Goal: Transaction & Acquisition: Purchase product/service

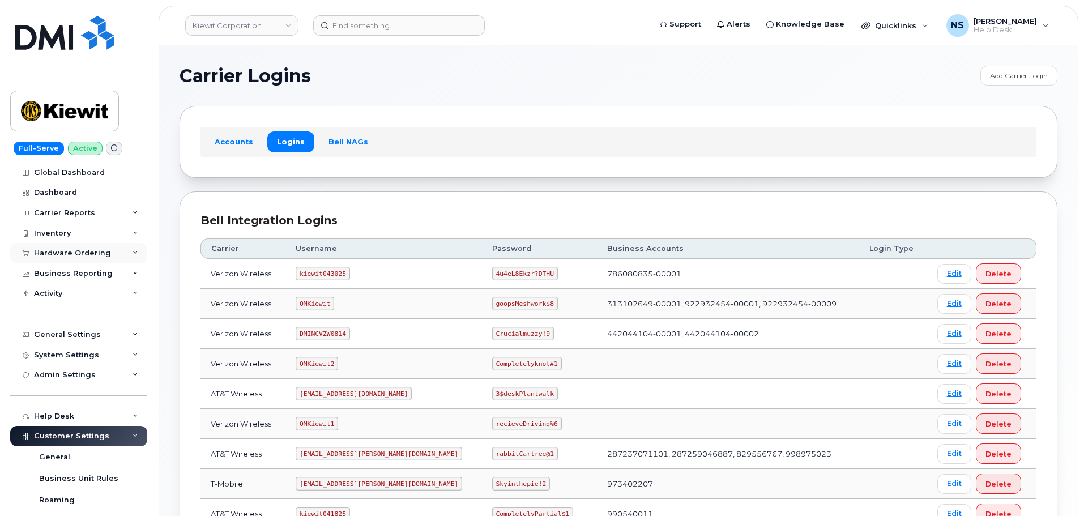
click at [118, 257] on div "Hardware Ordering" at bounding box center [78, 253] width 137 height 20
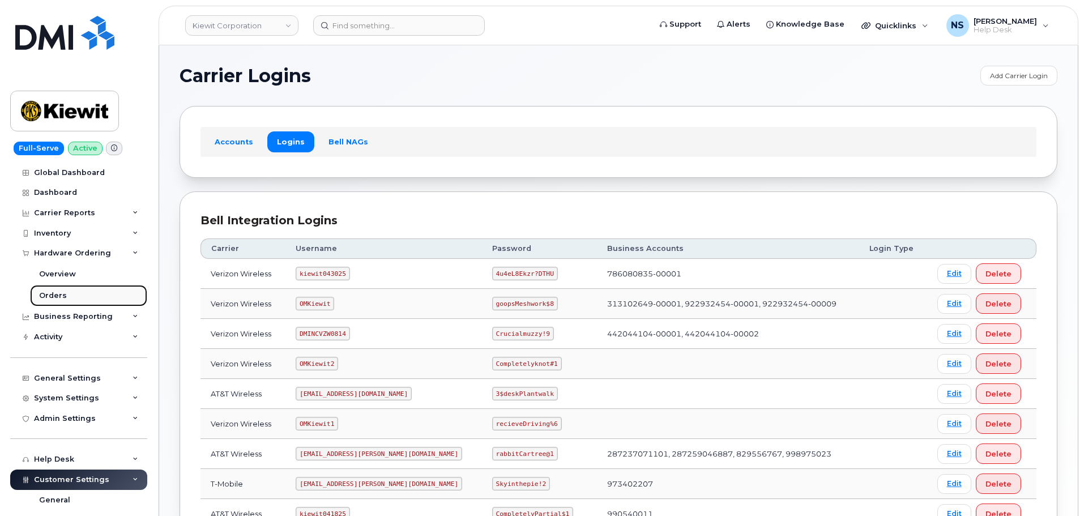
click at [88, 292] on link "Orders" at bounding box center [88, 296] width 117 height 22
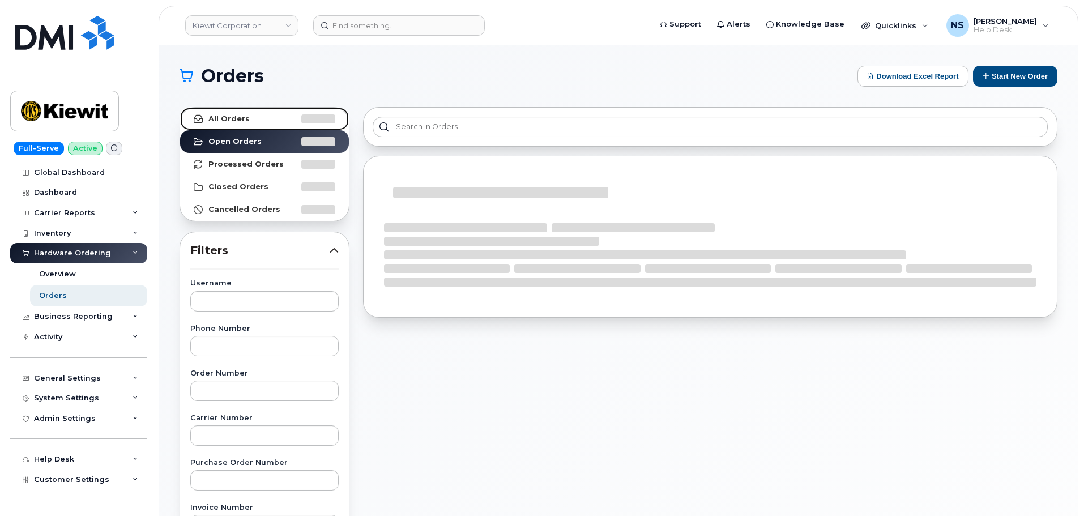
click at [280, 120] on link "All Orders" at bounding box center [264, 119] width 169 height 23
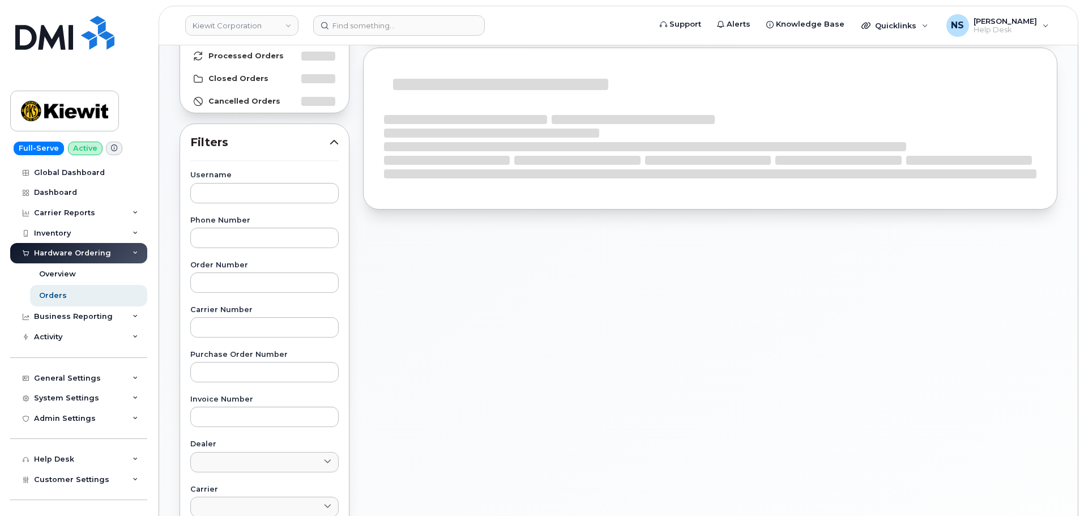
scroll to position [170, 0]
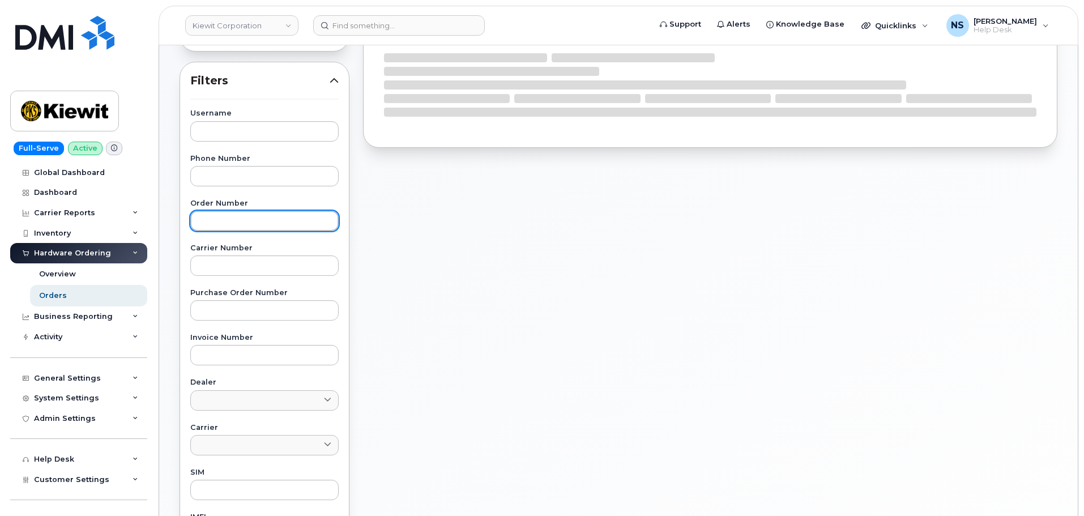
click at [271, 227] on input "text" at bounding box center [264, 221] width 148 height 20
paste input "299689"
type input "299689"
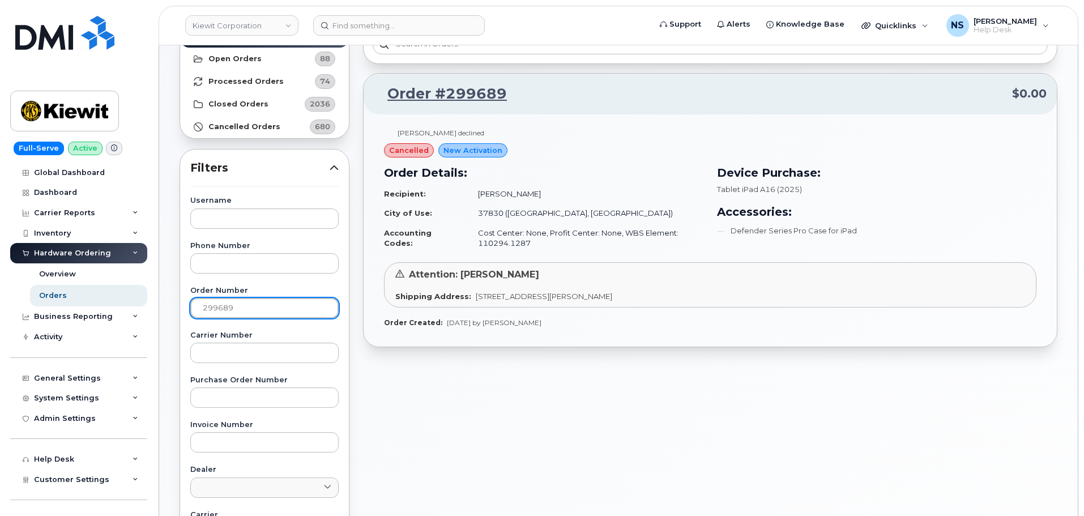
scroll to position [57, 0]
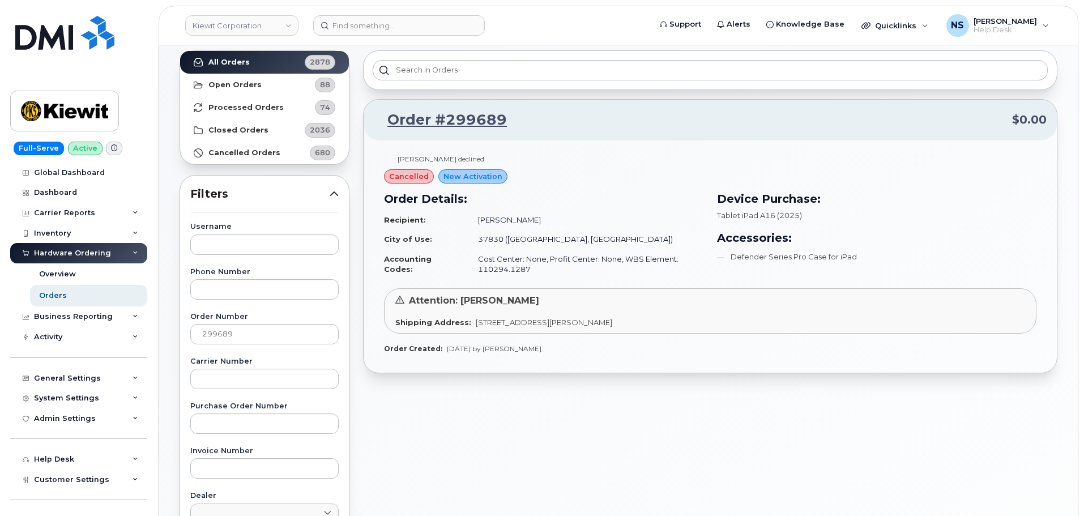
click at [509, 223] on td "[PERSON_NAME]" at bounding box center [586, 220] width 236 height 20
copy td "[PERSON_NAME]"
drag, startPoint x: 398, startPoint y: 158, endPoint x: 445, endPoint y: 162, distance: 47.2
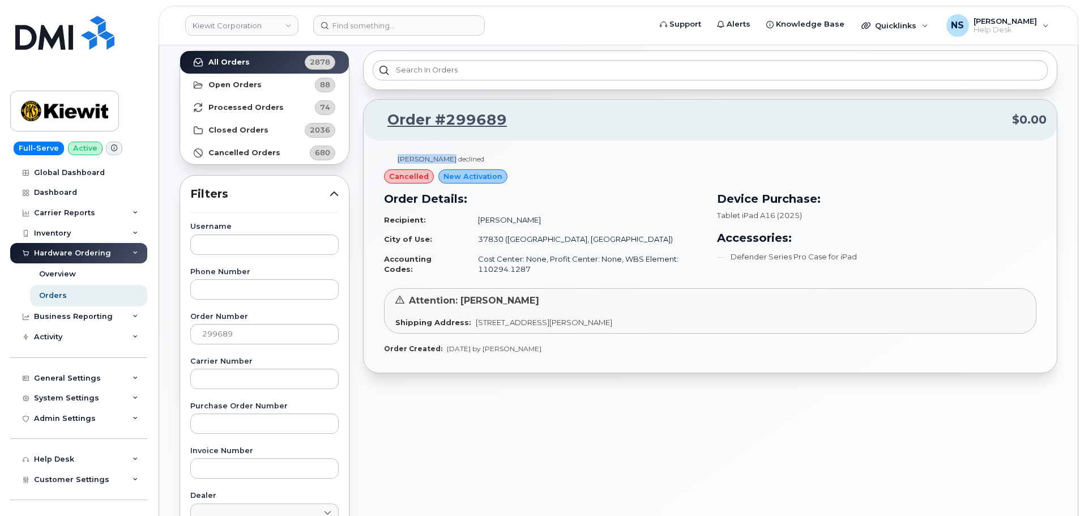
click at [445, 162] on div "Alyx Delgado declined" at bounding box center [441, 159] width 87 height 10
copy div "Alyx Delgado"
drag, startPoint x: 467, startPoint y: 326, endPoint x: 786, endPoint y: 332, distance: 318.9
click at [790, 334] on div "Alyx Delgado declined cancelled New Activation Order Details: Recipient: Michae…" at bounding box center [710, 252] width 652 height 203
copy div "105 Mitchell Rd Ste 100 OAK RIDGE TN 37830-8040 UNITED STATES Order Created: Se…"
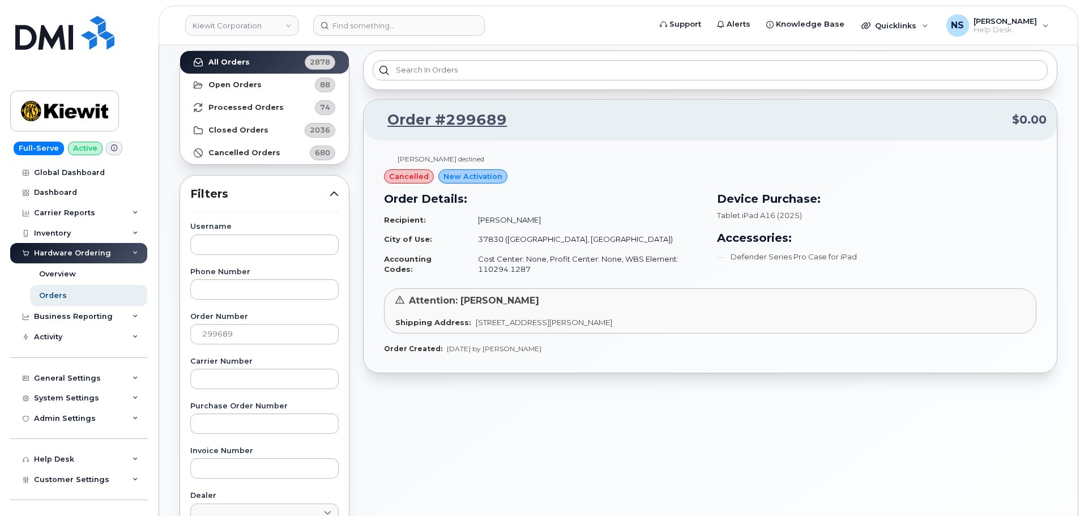
click at [553, 308] on div "Attention: Michael Devillier Shipping Address: 105 Mitchell Rd Ste 100 OAK RIDG…" at bounding box center [710, 310] width 652 height 45
click at [556, 323] on span "[STREET_ADDRESS][PERSON_NAME]" at bounding box center [544, 322] width 137 height 9
click at [505, 330] on div "Attention: Michael Devillier Shipping Address: 105 Mitchell Rd Ste 100 OAK RIDG…" at bounding box center [710, 310] width 652 height 45
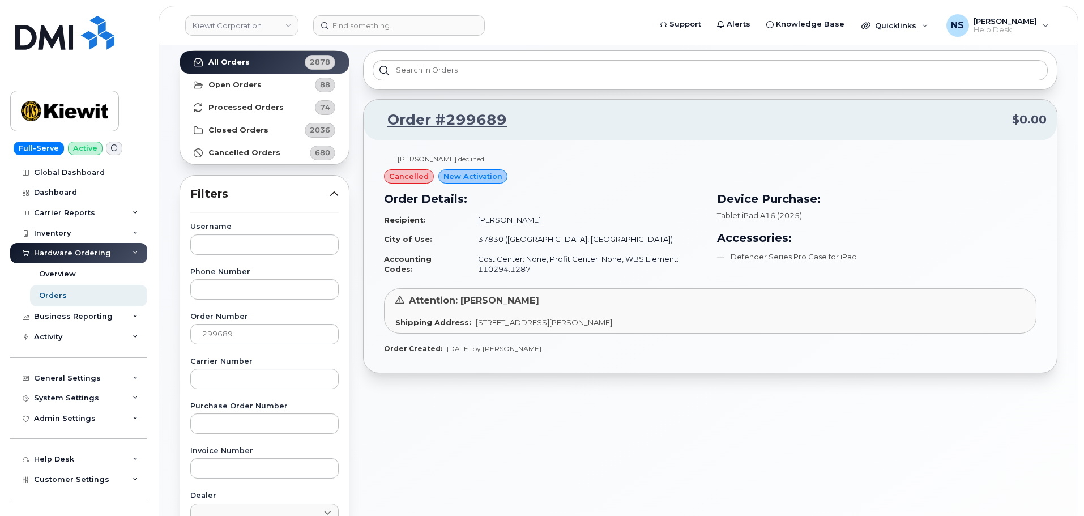
drag, startPoint x: 468, startPoint y: 321, endPoint x: 734, endPoint y: 318, distance: 265.7
click at [740, 321] on div "Shipping Address: 105 Mitchell Rd Ste 100 OAK RIDGE TN 37830-8040 UNITED STATES" at bounding box center [710, 322] width 630 height 11
copy span "[STREET_ADDRESS][PERSON_NAME]"
drag, startPoint x: 595, startPoint y: 330, endPoint x: 599, endPoint y: 325, distance: 6.1
click at [595, 328] on div "Attention: Michael Devillier Shipping Address: 105 Mitchell Rd Ste 100 OAK RIDG…" at bounding box center [710, 310] width 652 height 45
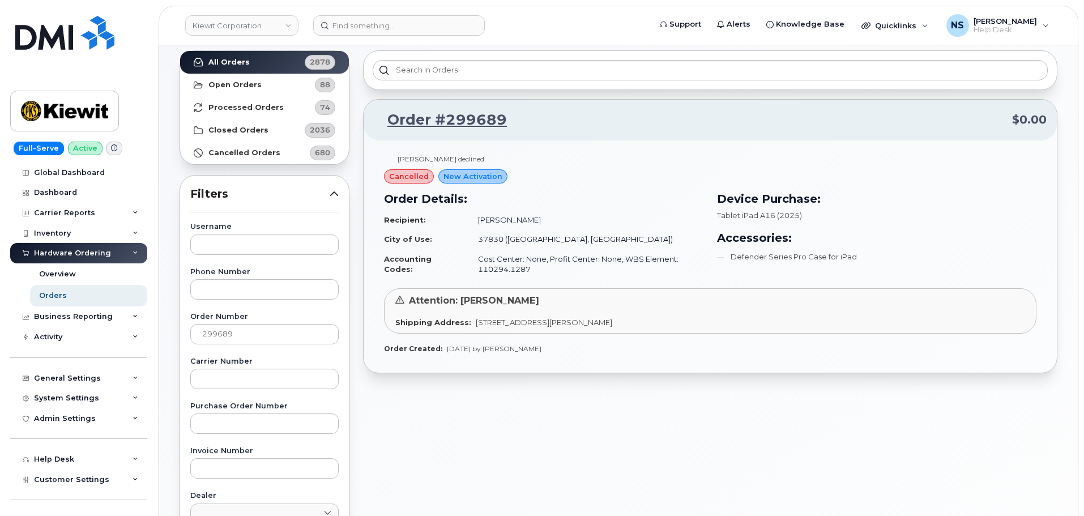
click at [612, 322] on span "[STREET_ADDRESS][PERSON_NAME]" at bounding box center [544, 322] width 137 height 9
click at [650, 305] on div "Attention: Michael Devillier" at bounding box center [710, 301] width 630 height 13
drag, startPoint x: 533, startPoint y: 268, endPoint x: 455, endPoint y: 22, distance: 258.5
click at [468, 266] on td "Cost Center: None, Profit Center: None, WBS Element: 110294.1287" at bounding box center [586, 264] width 236 height 30
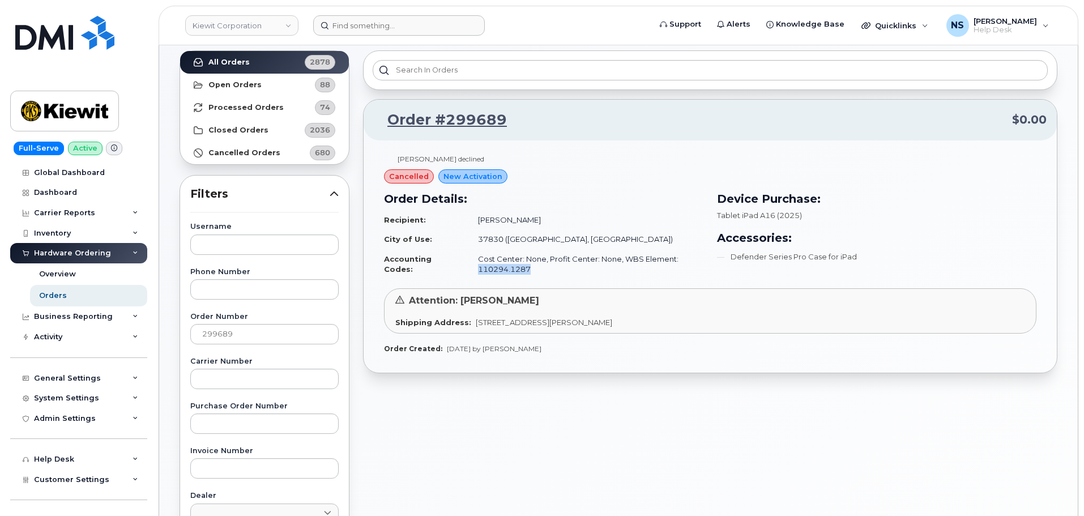
copy td "110294.1287"
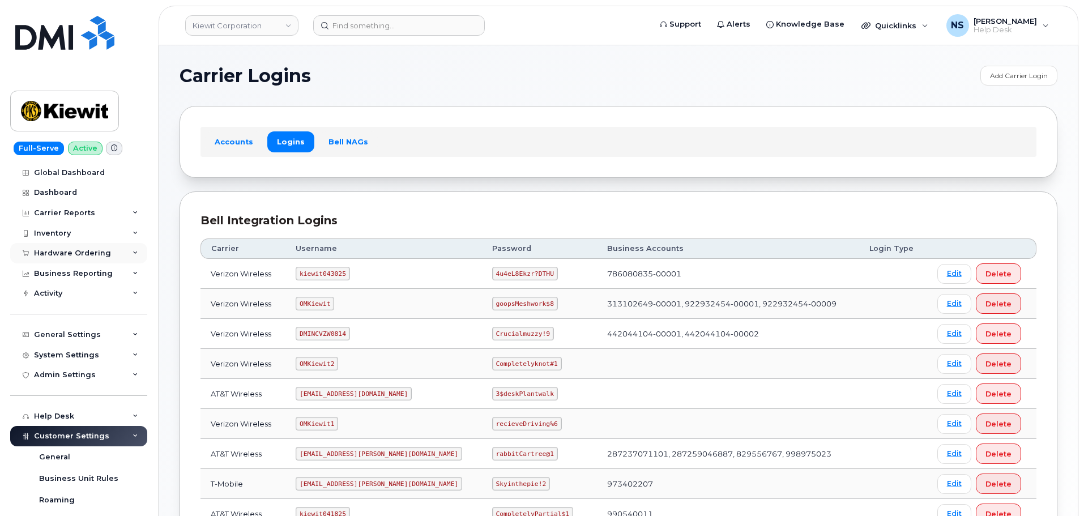
click at [72, 249] on div "Hardware Ordering" at bounding box center [72, 253] width 77 height 9
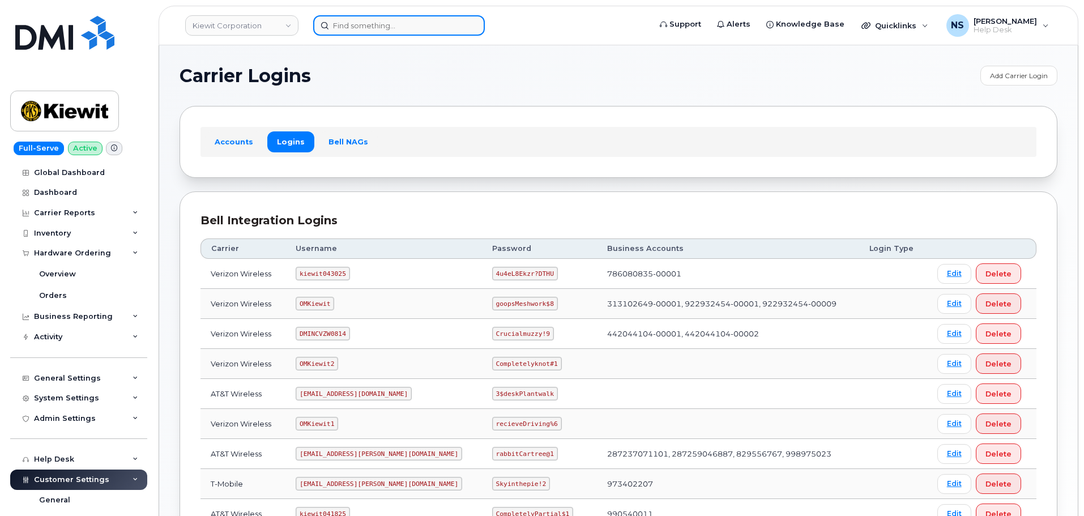
click at [416, 29] on input at bounding box center [399, 25] width 172 height 20
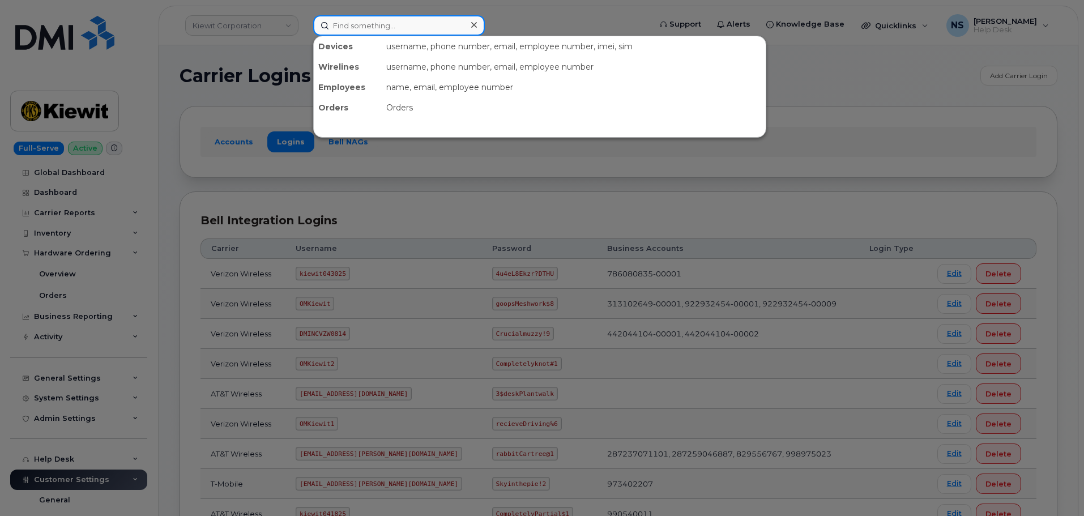
paste input "CS0797980"
type input "CS0797980"
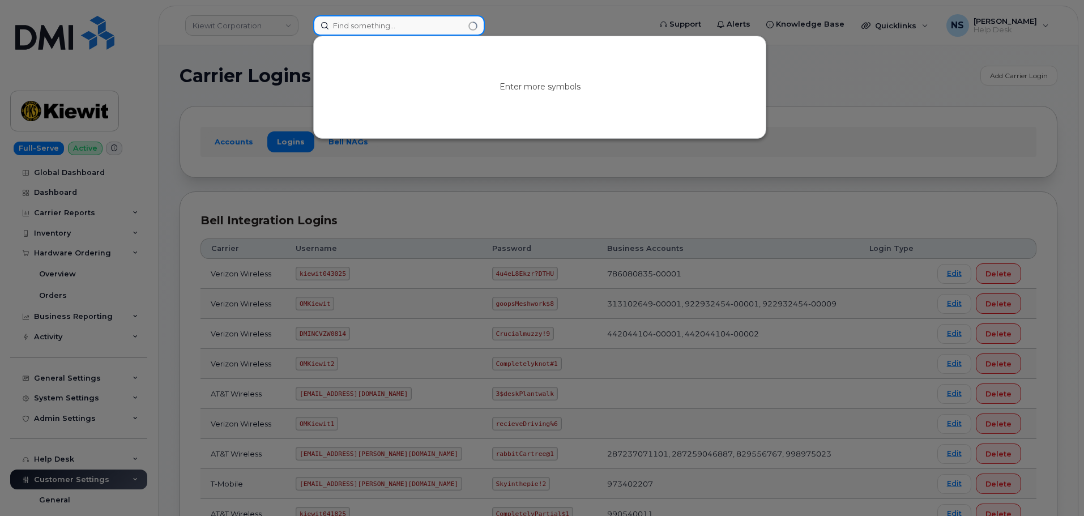
click at [402, 32] on input at bounding box center [399, 25] width 172 height 20
paste input "[PERSON_NAME]"
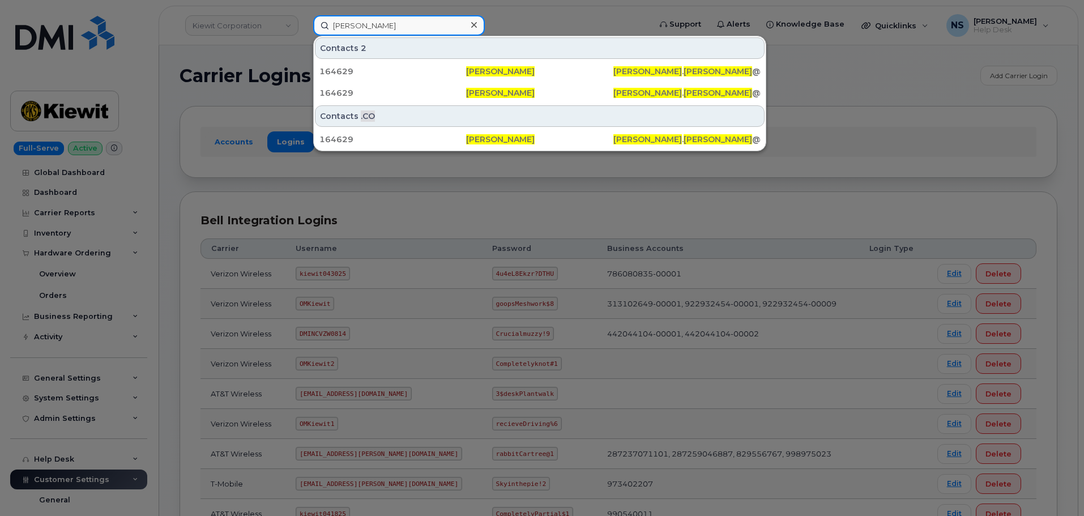
type input "[PERSON_NAME]"
click at [425, 2] on div at bounding box center [542, 258] width 1084 height 516
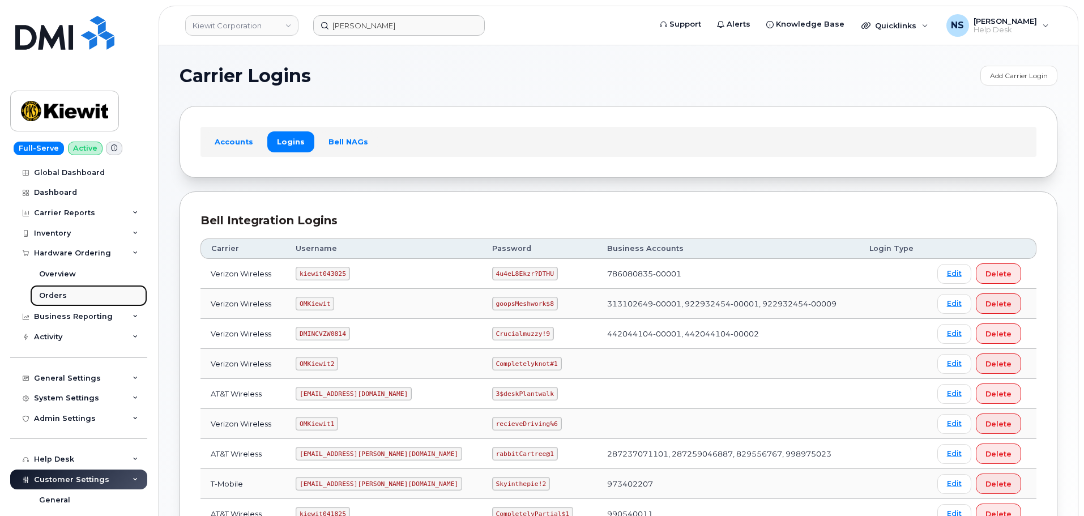
click at [88, 293] on link "Orders" at bounding box center [88, 296] width 117 height 22
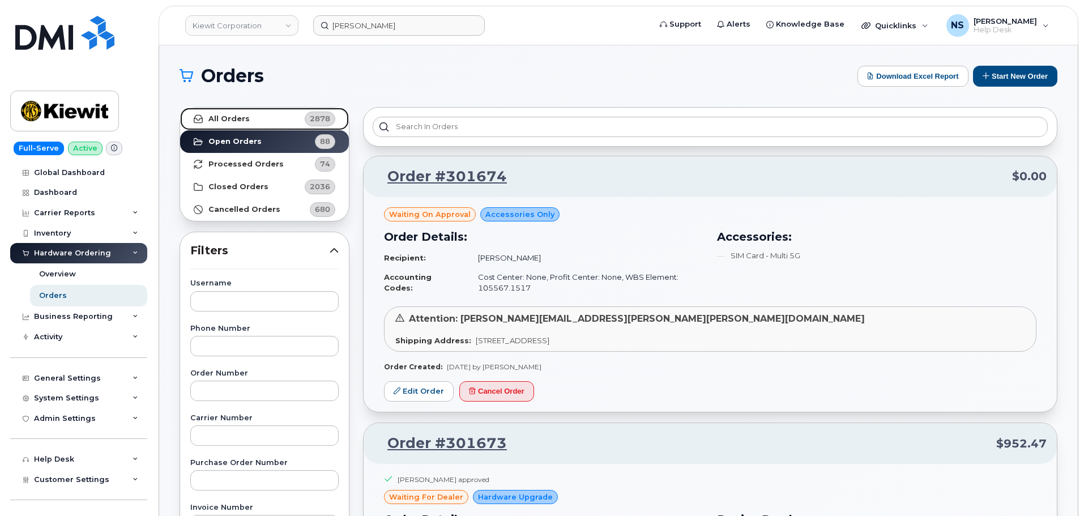
click at [290, 112] on link "All Orders 2878" at bounding box center [264, 119] width 169 height 23
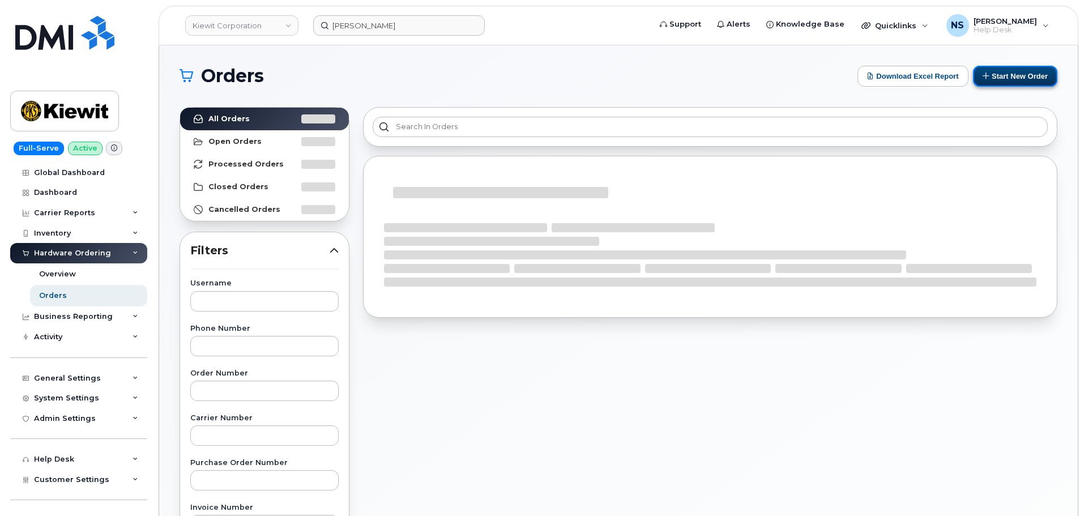
click at [1016, 79] on button "Start New Order" at bounding box center [1015, 76] width 84 height 21
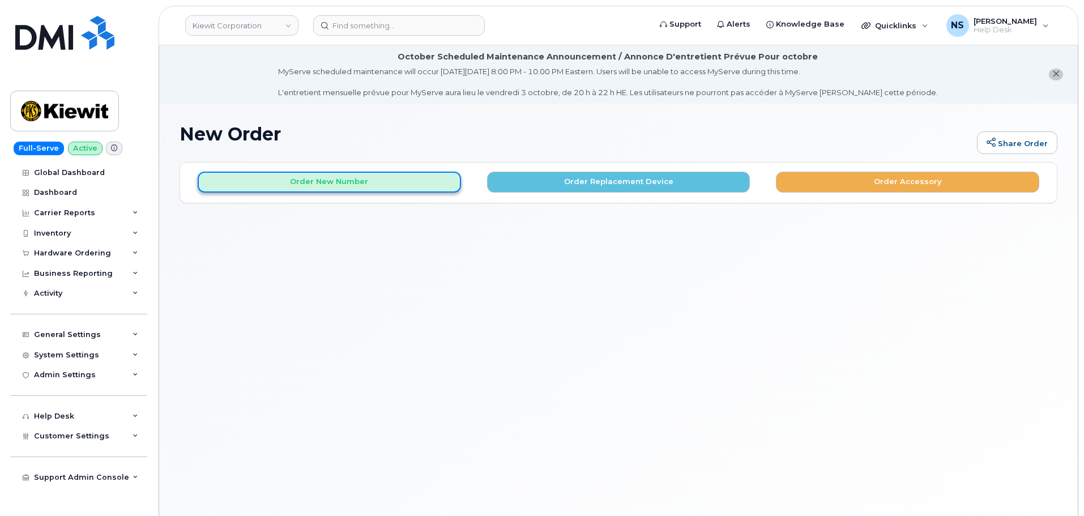
click at [378, 188] on button "Order New Number" at bounding box center [329, 182] width 263 height 21
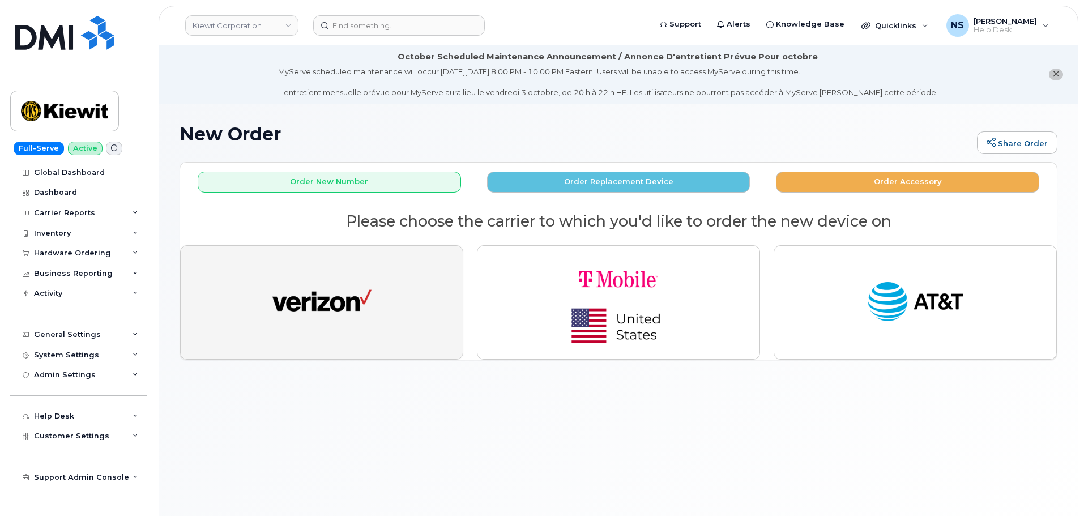
click at [370, 261] on button "button" at bounding box center [321, 302] width 283 height 114
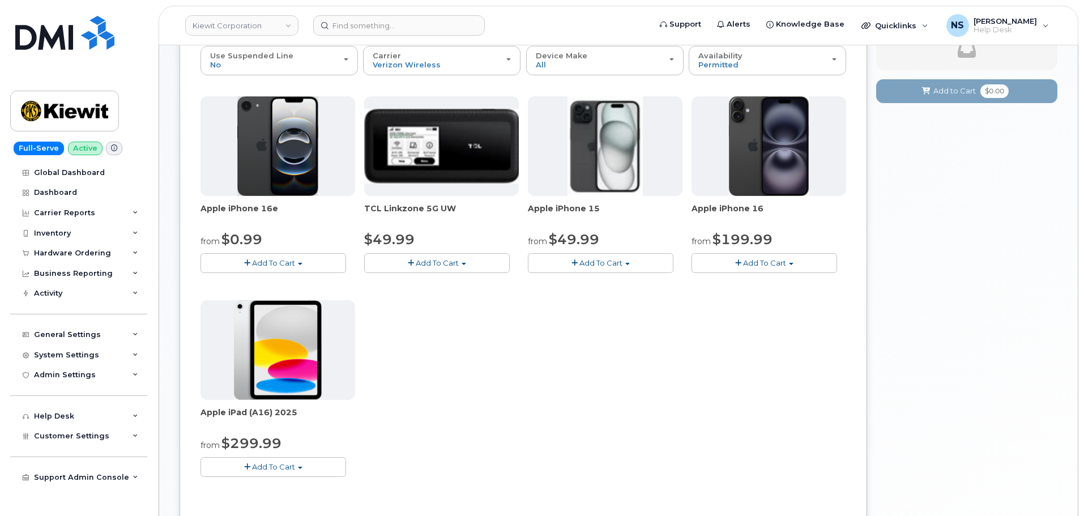
scroll to position [113, 0]
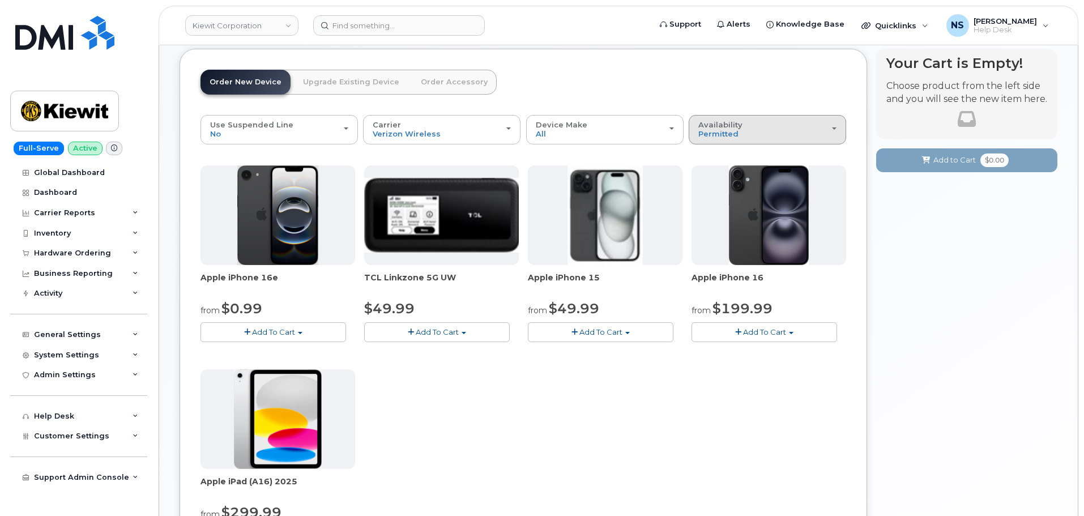
click at [747, 144] on button "Availability Permitted All" at bounding box center [767, 129] width 157 height 29
click at [714, 173] on label "All" at bounding box center [704, 175] width 24 height 14
click at [0, 0] on input "All" at bounding box center [0, 0] width 0 height 0
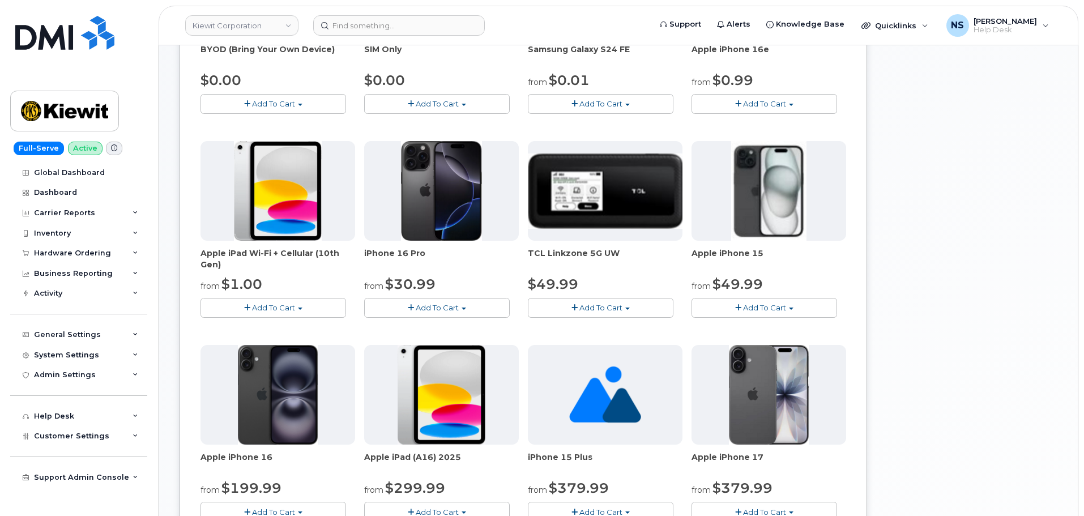
scroll to position [396, 0]
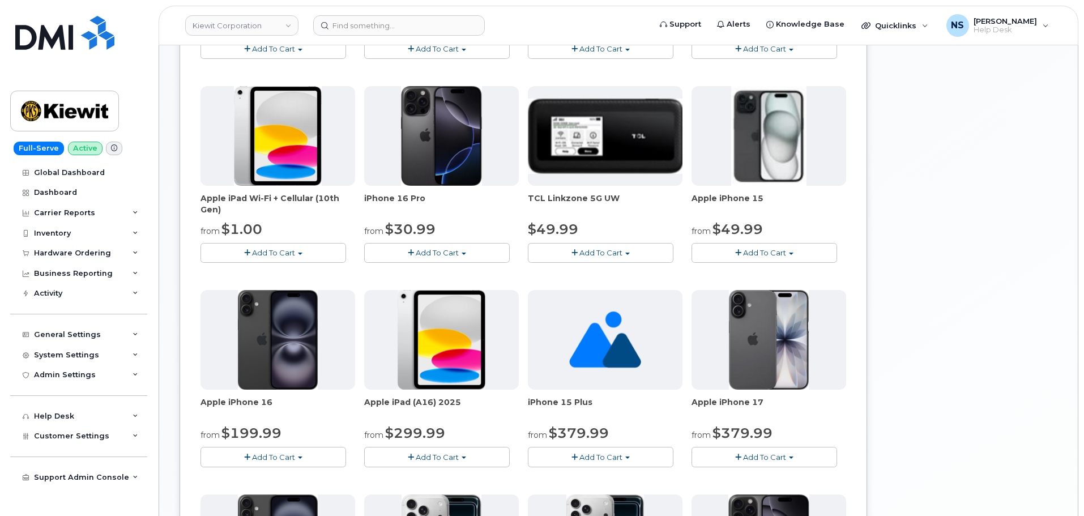
click at [280, 259] on button "Add To Cart" at bounding box center [274, 253] width 146 height 20
click at [276, 250] on span "Add To Cart" at bounding box center [273, 252] width 43 height 9
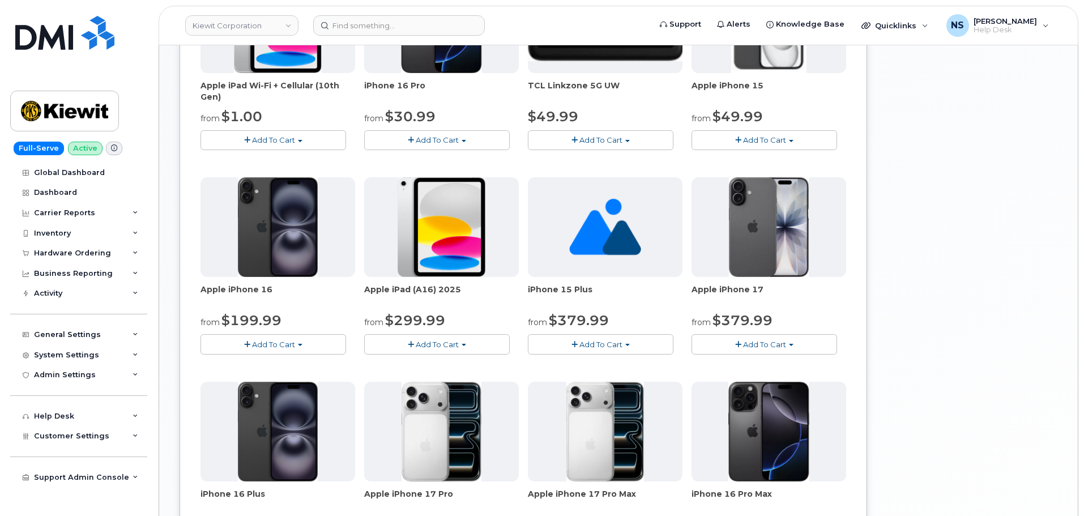
scroll to position [510, 0]
click at [464, 347] on button "Add To Cart" at bounding box center [437, 344] width 146 height 20
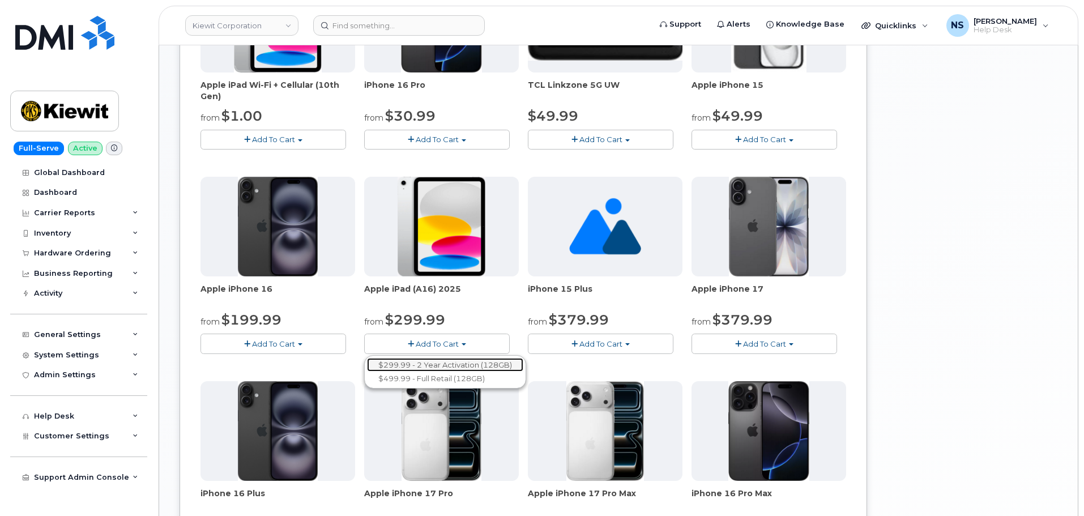
click at [442, 366] on link "$299.99 - 2 Year Activation (128GB)" at bounding box center [445, 365] width 156 height 14
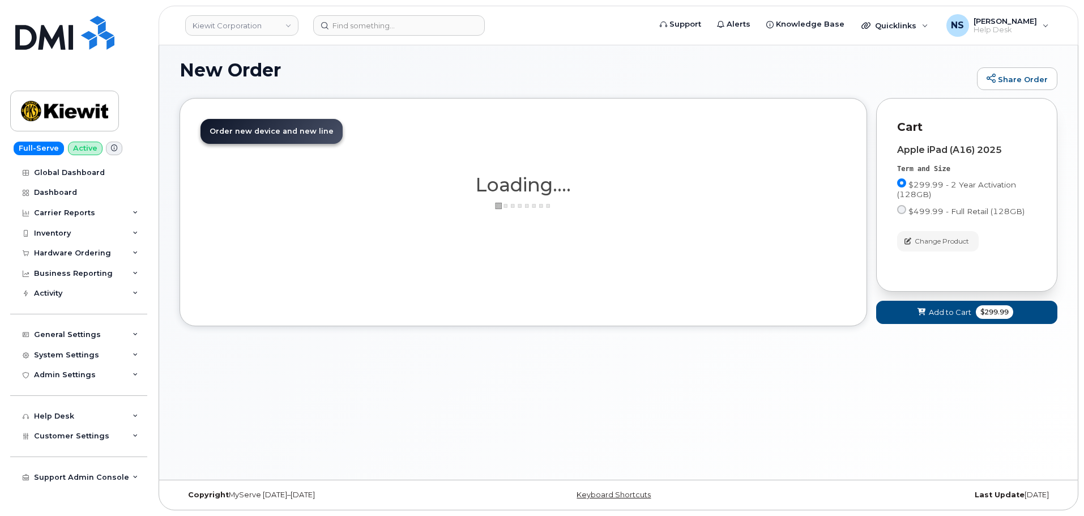
scroll to position [153, 0]
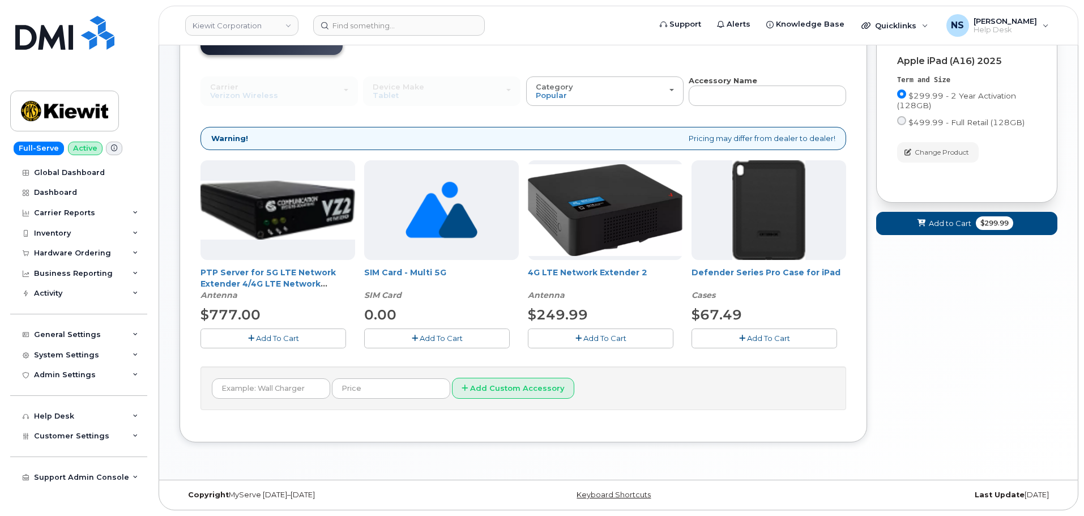
click at [761, 342] on span "Add To Cart" at bounding box center [768, 338] width 43 height 9
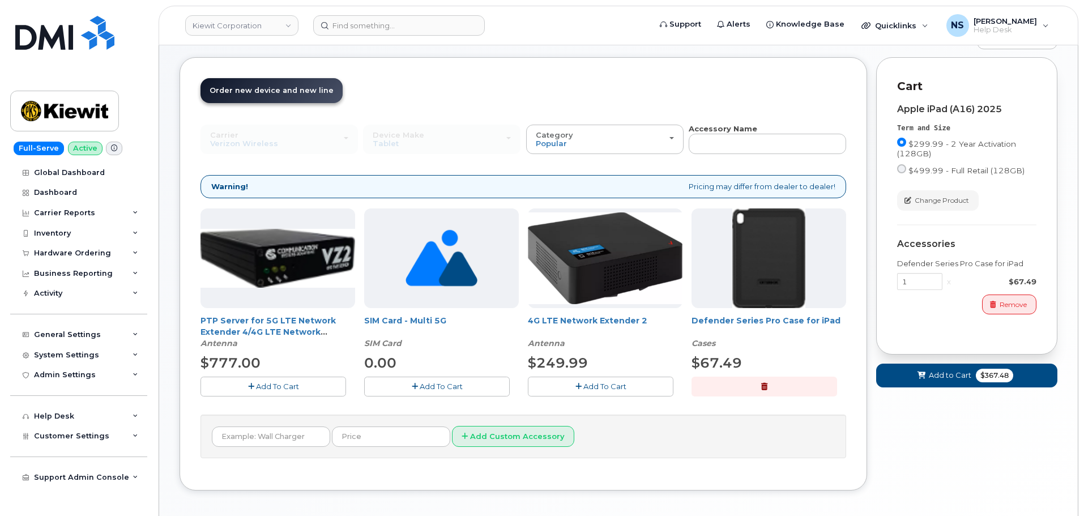
scroll to position [40, 0]
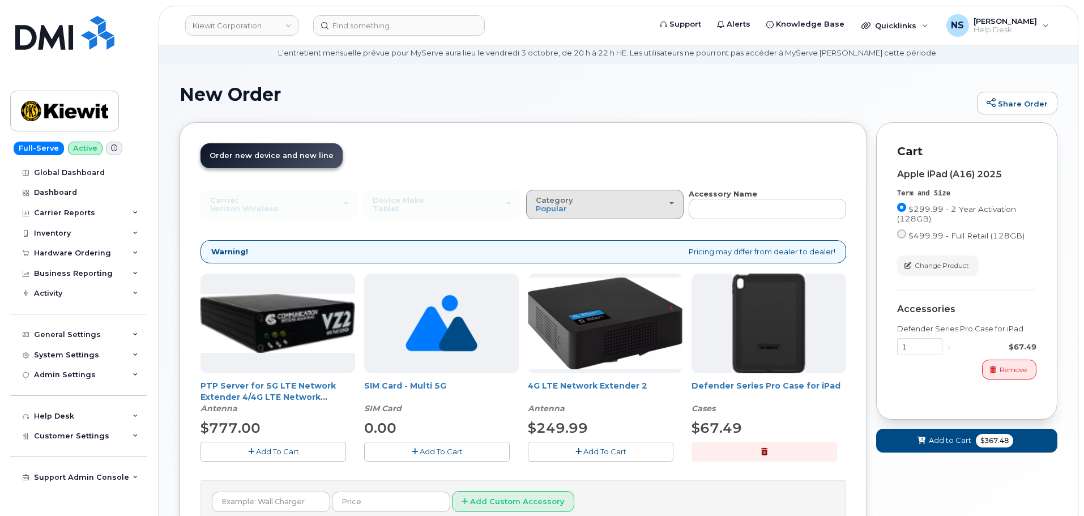
click at [618, 211] on div "Category Popular" at bounding box center [605, 205] width 138 height 18
click at [551, 232] on label "All" at bounding box center [541, 230] width 24 height 14
click at [0, 0] on input "All" at bounding box center [0, 0] width 0 height 0
drag, startPoint x: 578, startPoint y: 204, endPoint x: 541, endPoint y: 226, distance: 43.4
click at [577, 204] on div "Category Popular" at bounding box center [605, 205] width 138 height 18
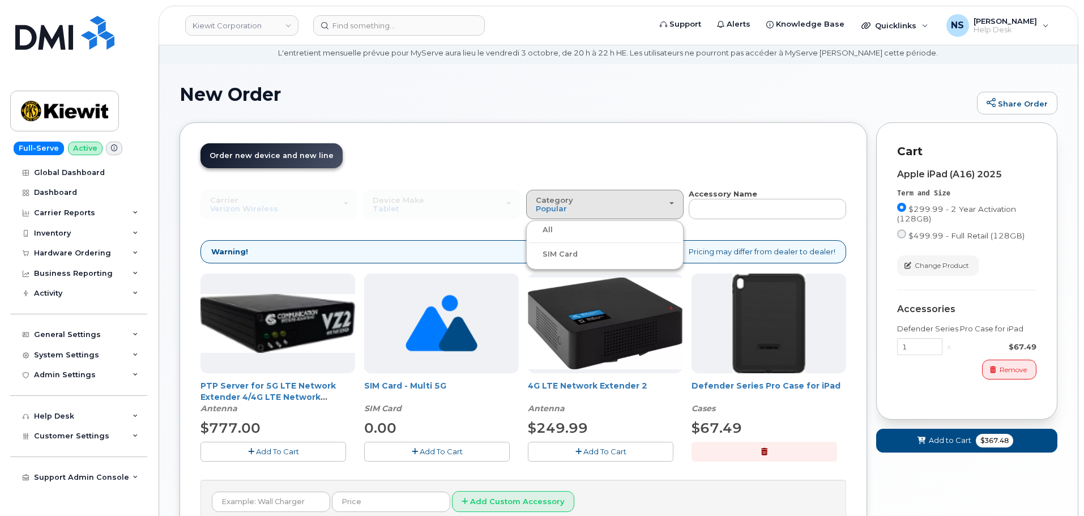
click at [552, 231] on label "All" at bounding box center [541, 230] width 24 height 14
click at [0, 0] on input "All" at bounding box center [0, 0] width 0 height 0
click at [561, 202] on span "Category" at bounding box center [554, 199] width 37 height 9
click at [600, 174] on header "Order New Device Upgrade Existing Device Order Accessory Order new device and n…" at bounding box center [524, 165] width 646 height 45
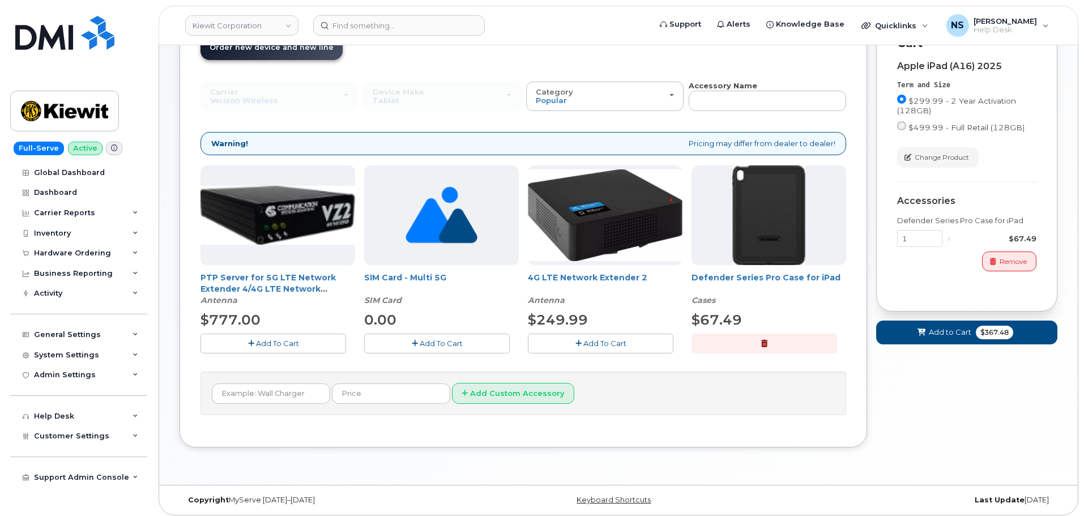
scroll to position [153, 0]
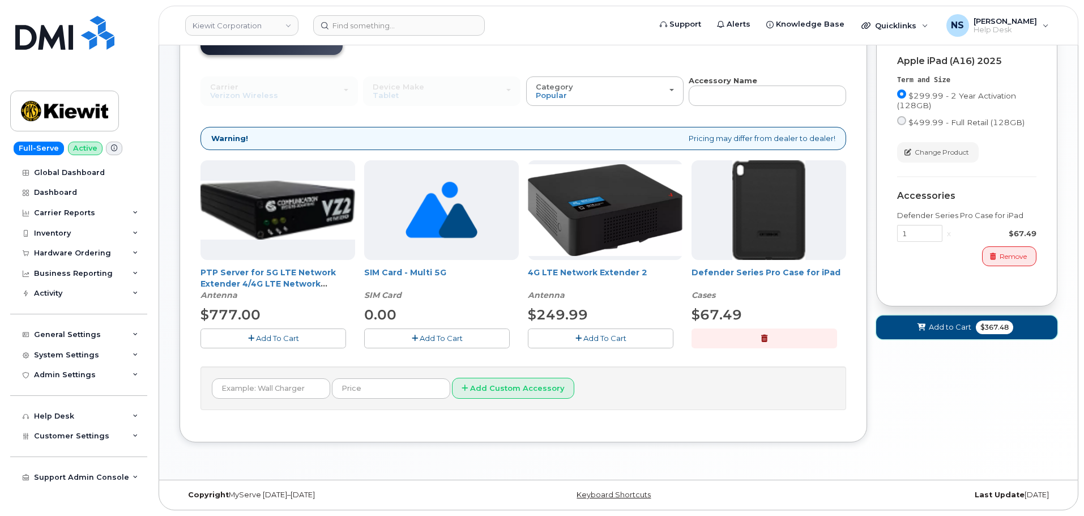
click at [915, 318] on button "Add to Cart $367.48" at bounding box center [966, 326] width 181 height 23
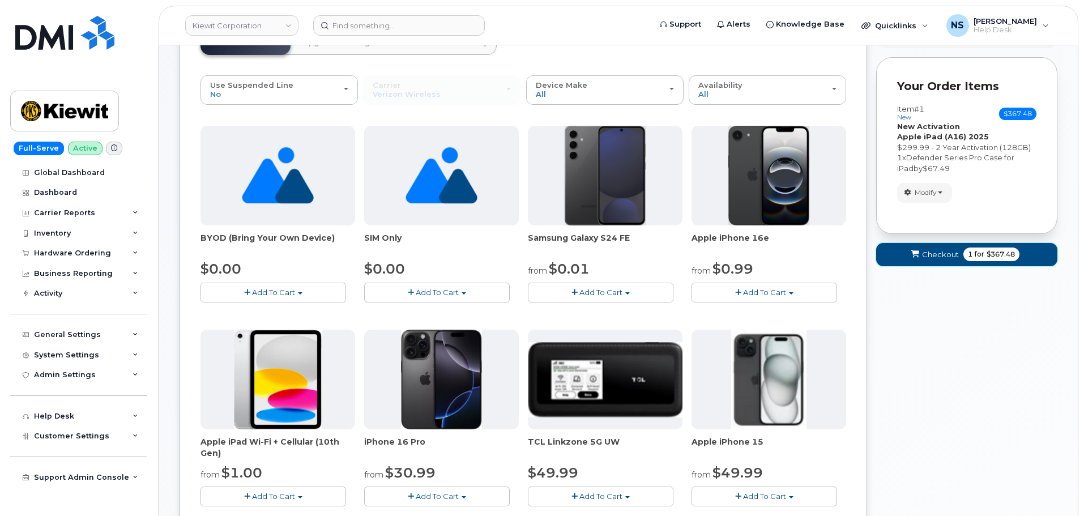
click at [908, 246] on button "Checkout 1 for $367.48" at bounding box center [966, 254] width 181 height 23
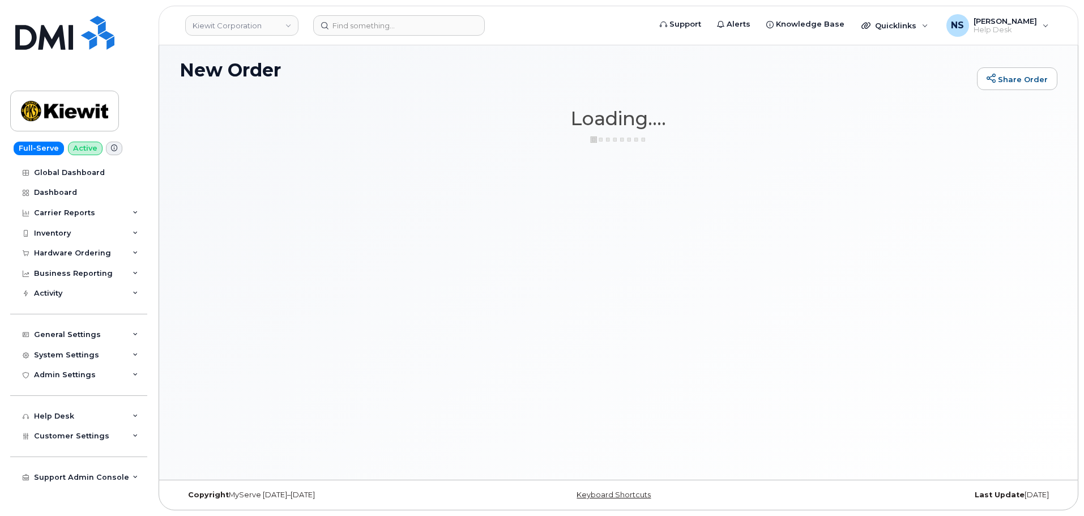
scroll to position [64, 0]
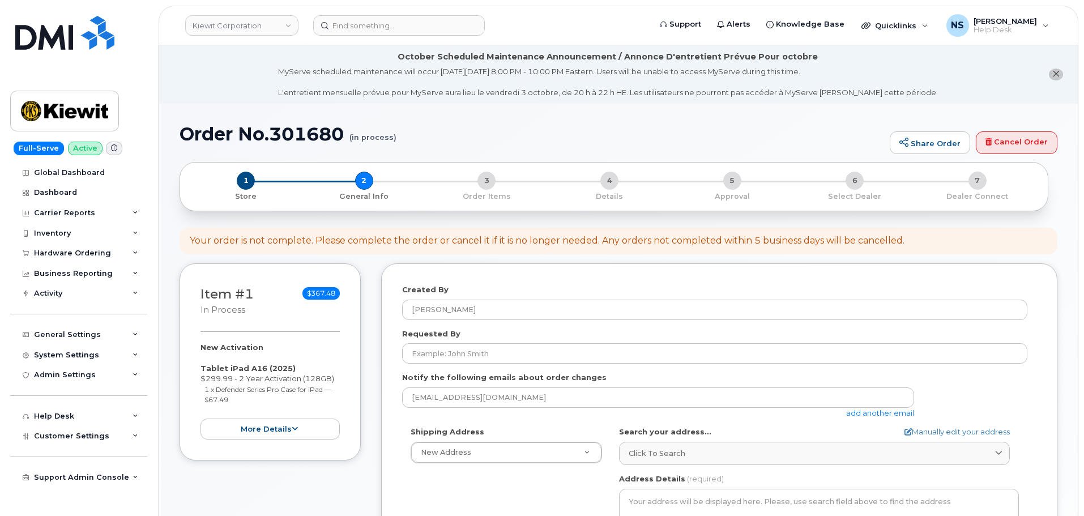
select select
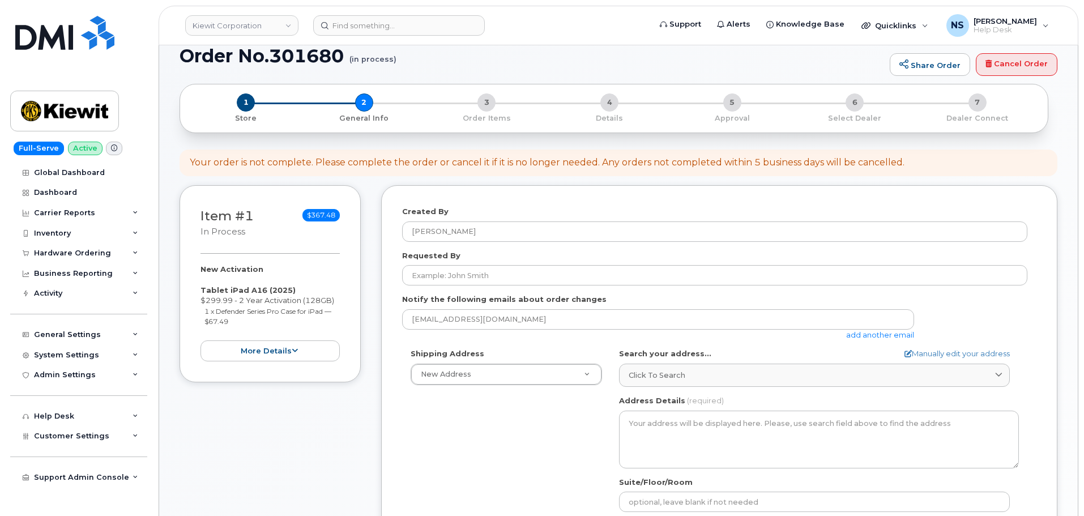
scroll to position [170, 0]
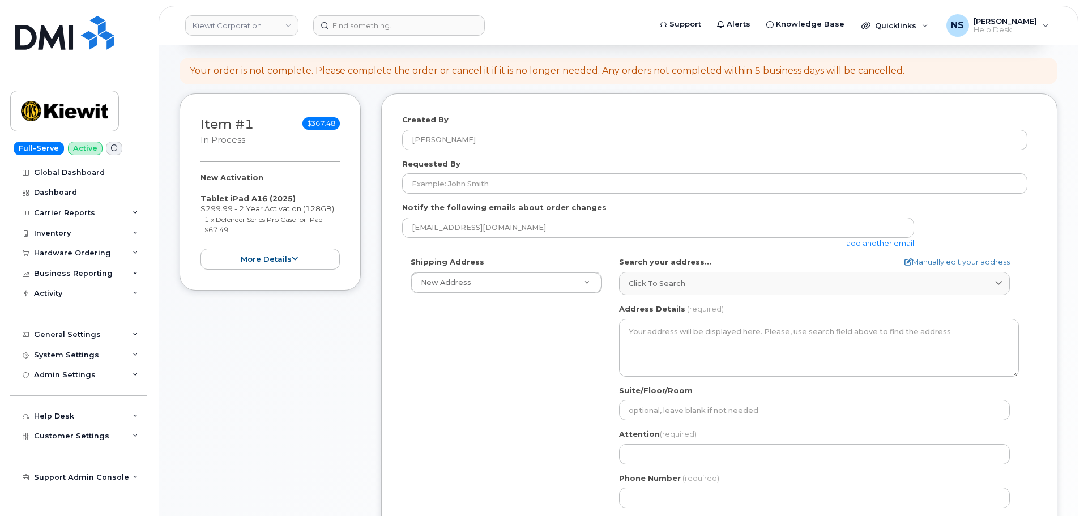
click at [684, 296] on div "AB Search your address... Manually edit your address Click to search No availab…" at bounding box center [819, 387] width 417 height 260
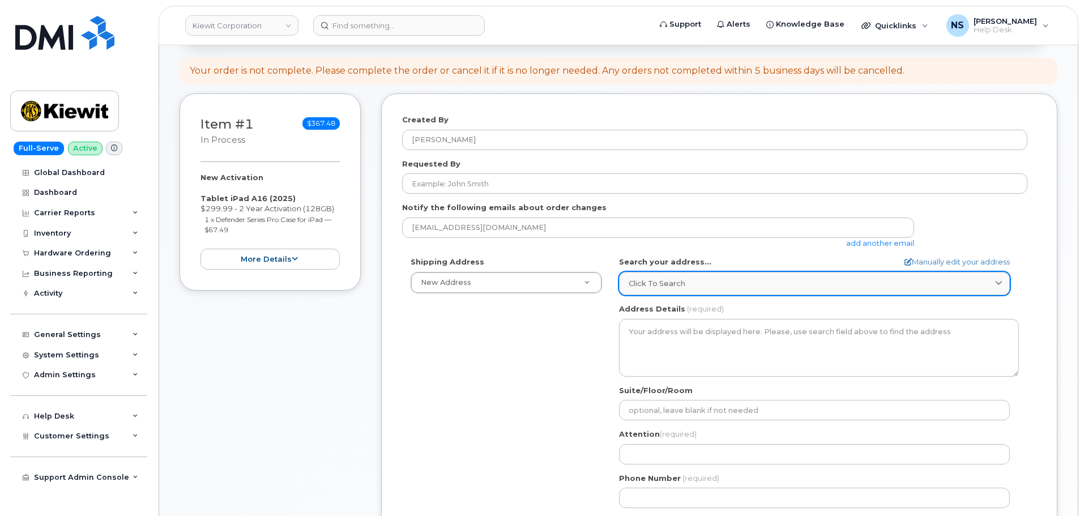
click at [680, 292] on link "Click to search" at bounding box center [814, 283] width 391 height 23
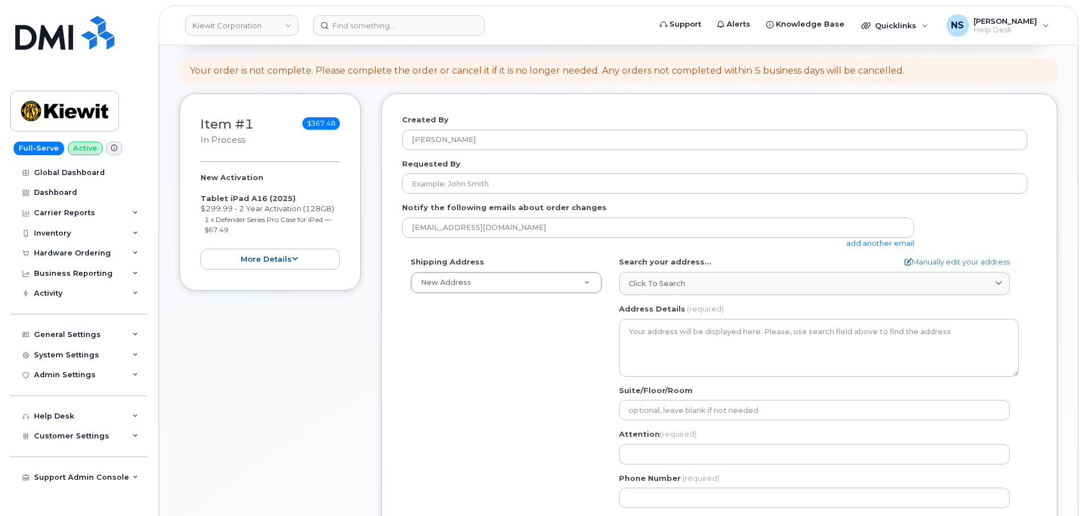
paste input "[STREET_ADDRESS][PERSON_NAME]"
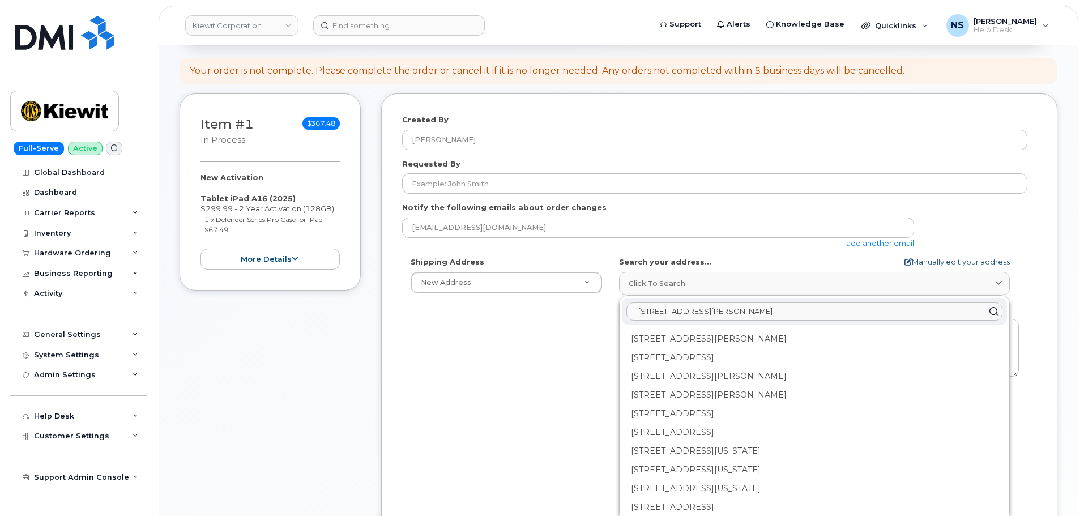
type input "[STREET_ADDRESS][PERSON_NAME]"
click at [941, 266] on link "Manually edit your address" at bounding box center [957, 262] width 105 height 11
select select
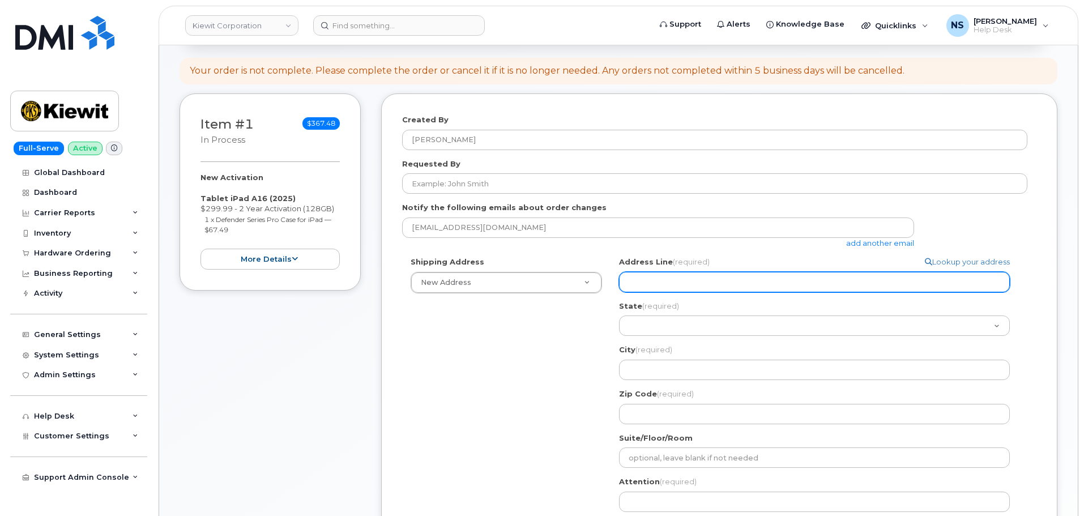
click at [648, 282] on input "Address Line (required)" at bounding box center [814, 282] width 391 height 20
paste input "105 Mitchell Rd Ste 100 OAK RIDGE TN 37830-8040 UNITED STATES"
select select
drag, startPoint x: 898, startPoint y: 282, endPoint x: 719, endPoint y: 287, distance: 178.5
click at [719, 287] on input "105 Mitchell Rd Ste 100 OAK RIDGE TN 37830-8040 UNITED STATES" at bounding box center [814, 282] width 391 height 20
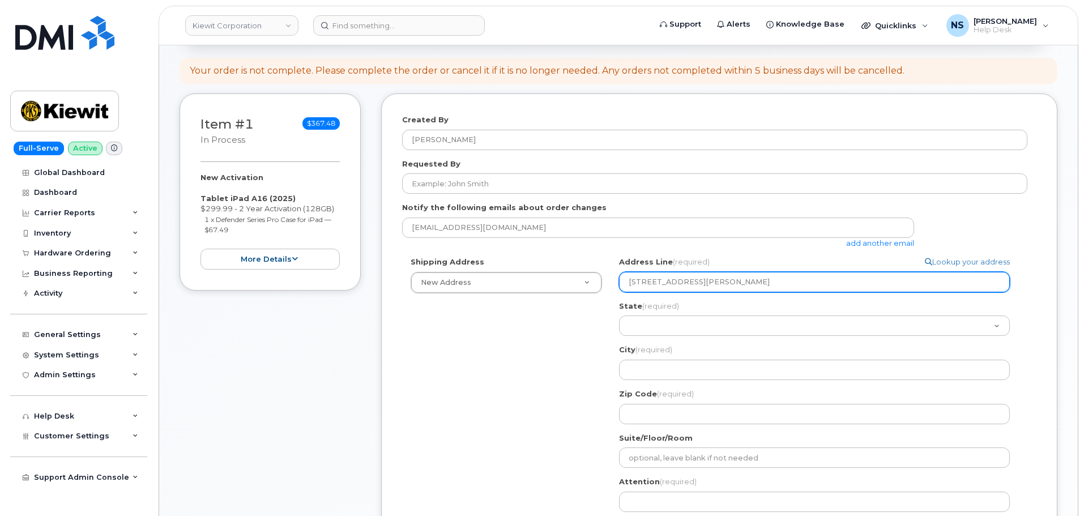
click at [709, 279] on input "105 Mitchell Rd Ste 100 OAK RIDGE TN 37830-8040 UNITED STATES" at bounding box center [814, 282] width 391 height 20
drag, startPoint x: 716, startPoint y: 283, endPoint x: 689, endPoint y: 282, distance: 27.2
click at [689, 282] on input "105 Mitchell Rd Ste 100 OAK RIDGE TN 37830-8040 UNITED STATES" at bounding box center [814, 282] width 391 height 20
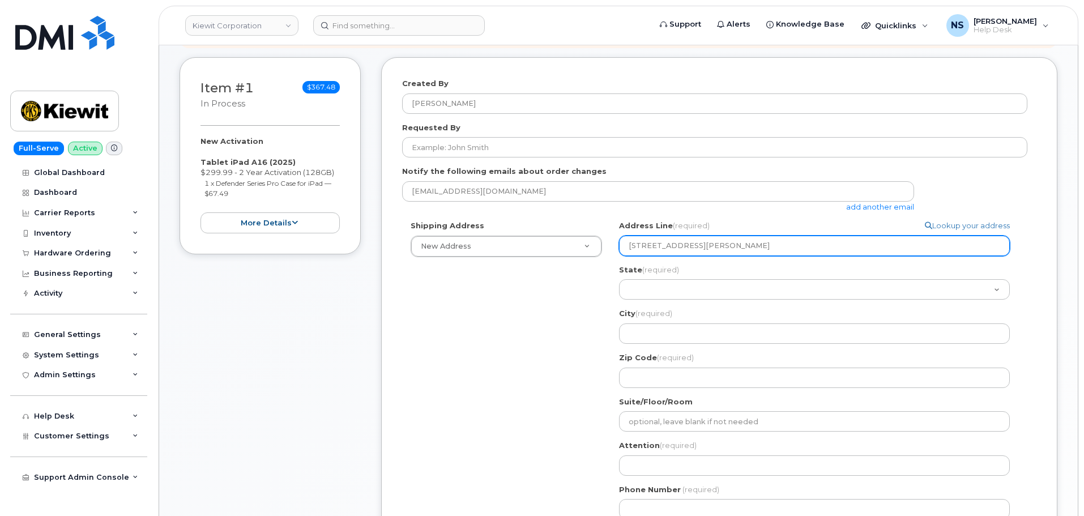
scroll to position [227, 0]
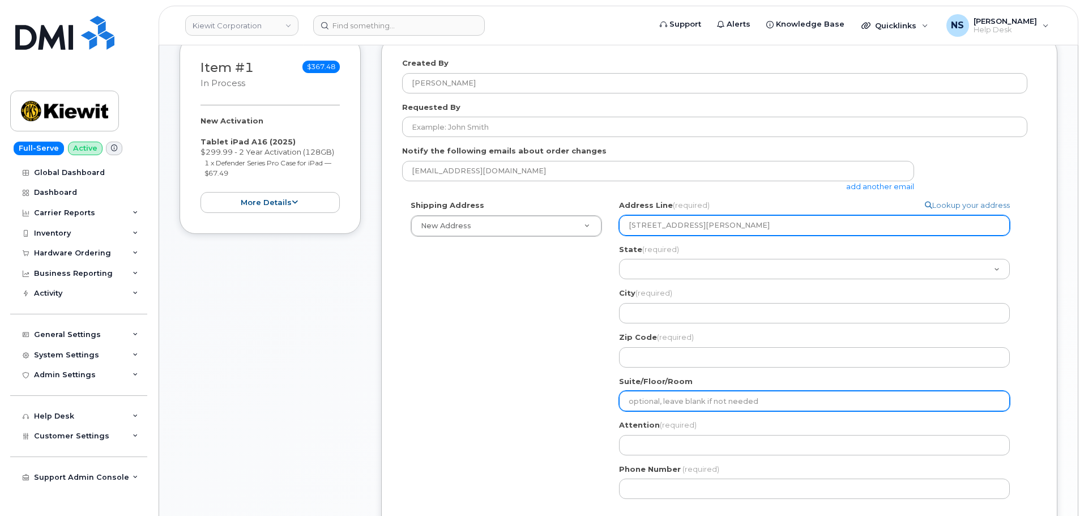
type input "105 Mitchell Rd Ste 100 OAK RIDGE TN 37830-8040 UNITED STATES"
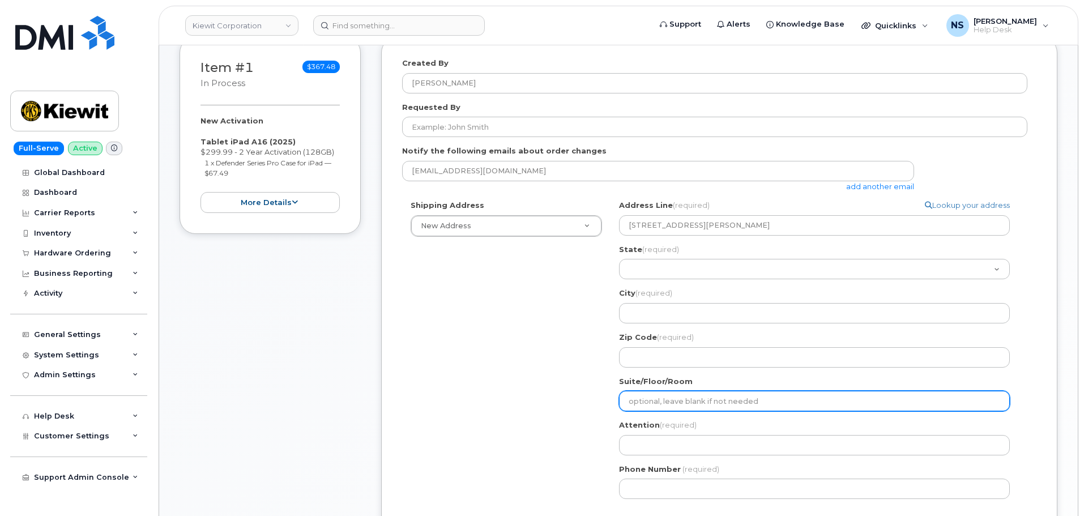
click at [655, 402] on input "Suite/Floor/Room" at bounding box center [814, 401] width 391 height 20
paste input "Ste 100"
select select
type input "Ste 100"
click at [630, 403] on input "Ste 100" at bounding box center [814, 401] width 391 height 20
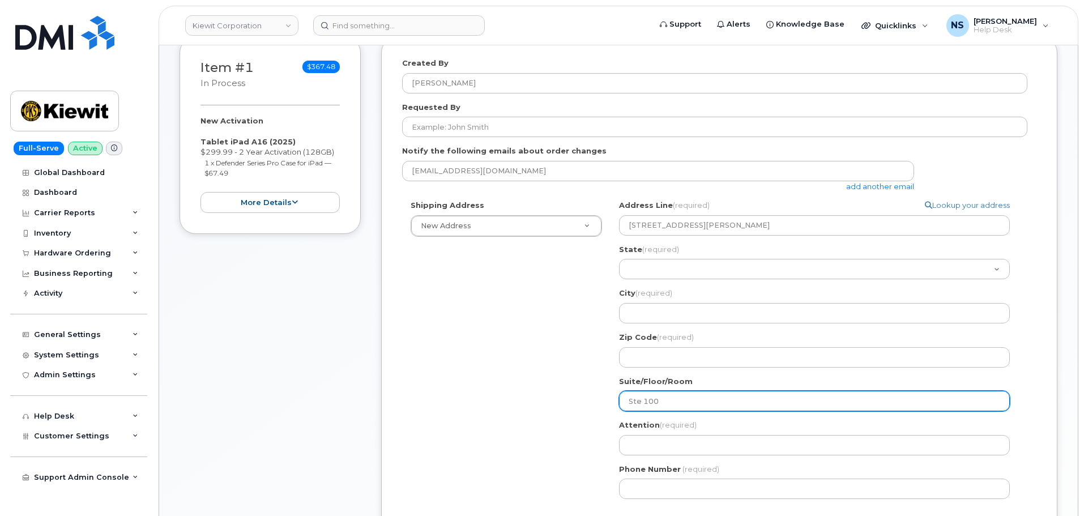
click at [633, 403] on input "Ste 100" at bounding box center [814, 401] width 391 height 20
select select
type input "100"
select select
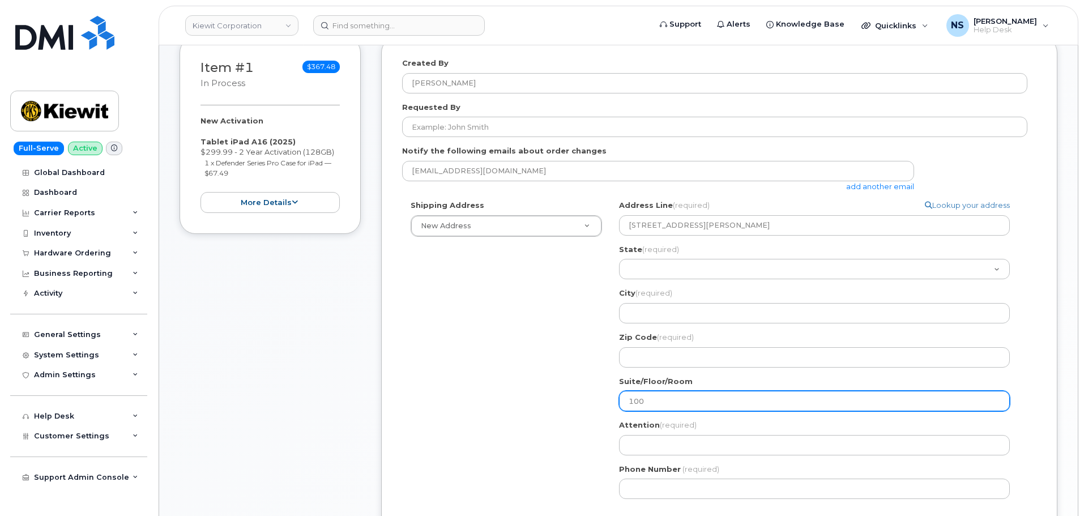
type input "S100"
select select
type input "Su100"
select select
type input "Sui100"
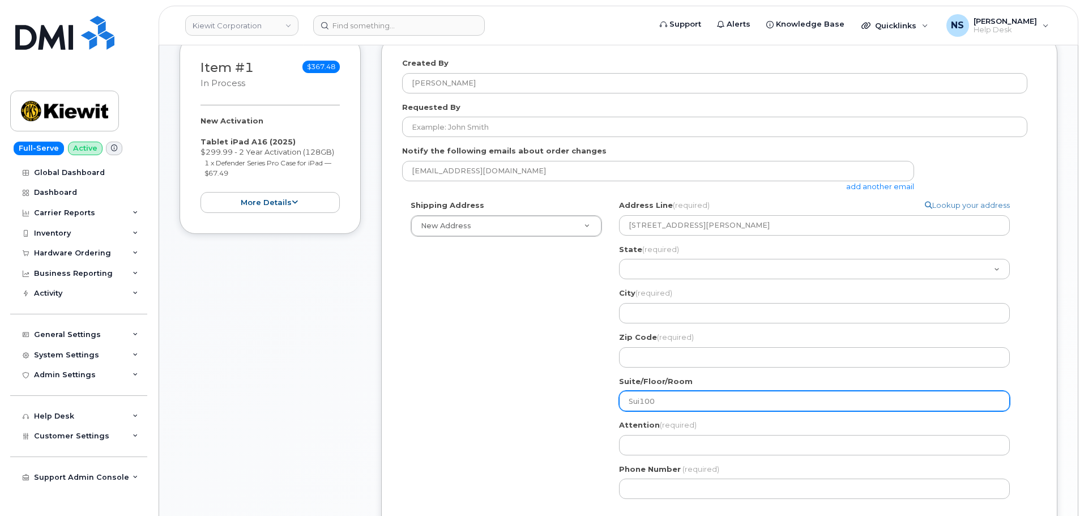
select select
type input "Suit100"
select select
type input "Suite100"
select select
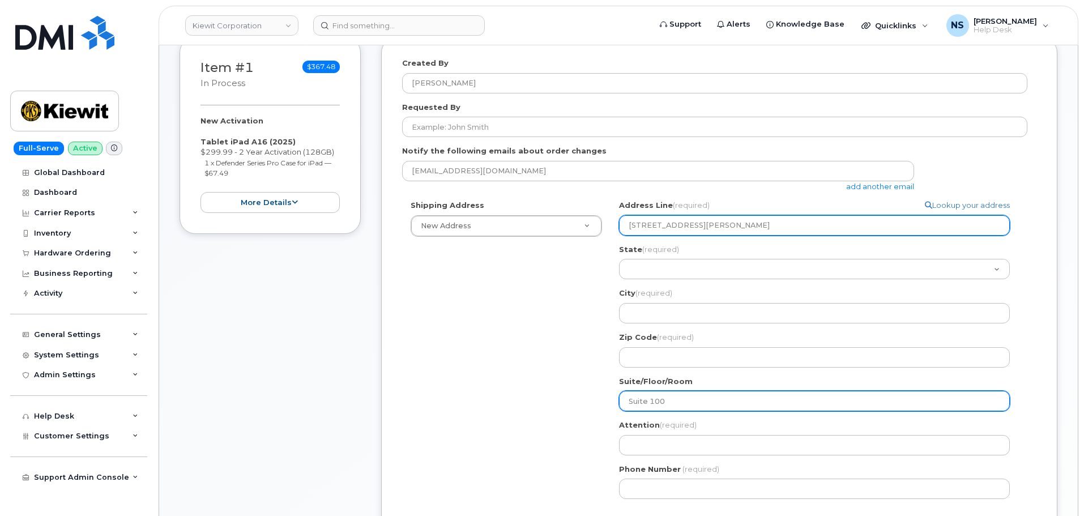
type input "Suite 100"
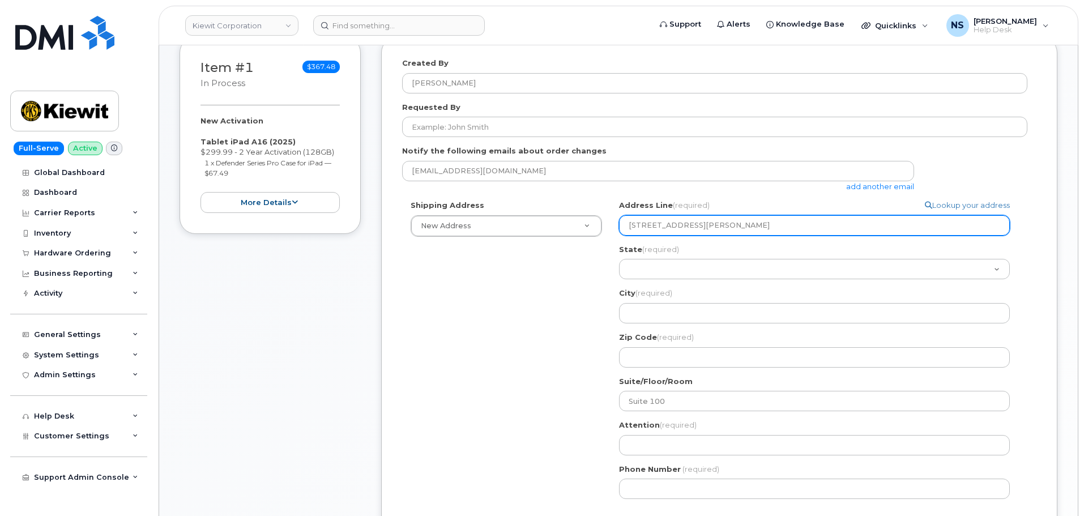
click at [704, 224] on input "105 Mitchell Rd Ste 100 OAK RIDGE TN 37830-8040 UNITED STATES" at bounding box center [814, 225] width 391 height 20
select select
type input "105 Mitchell Rd Ste OAK RIDGE TN 37830-8040 UNITED STATES"
select select
type input "105 Mitchell Rd Ste OAK RIDGE TN 37830-8040 UNITED STATES"
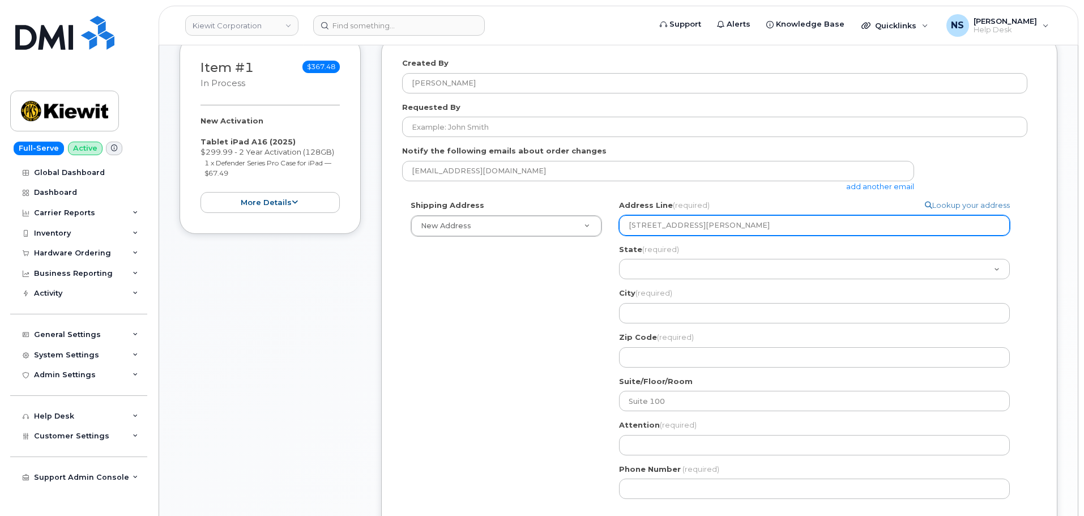
select select
type input "105 Mitchell Rd St OAK RIDGE TN 37830-8040 UNITED STATES"
select select
type input "105 Mitchell Rd S OAK RIDGE TN 37830-8040 UNITED STATES"
select select
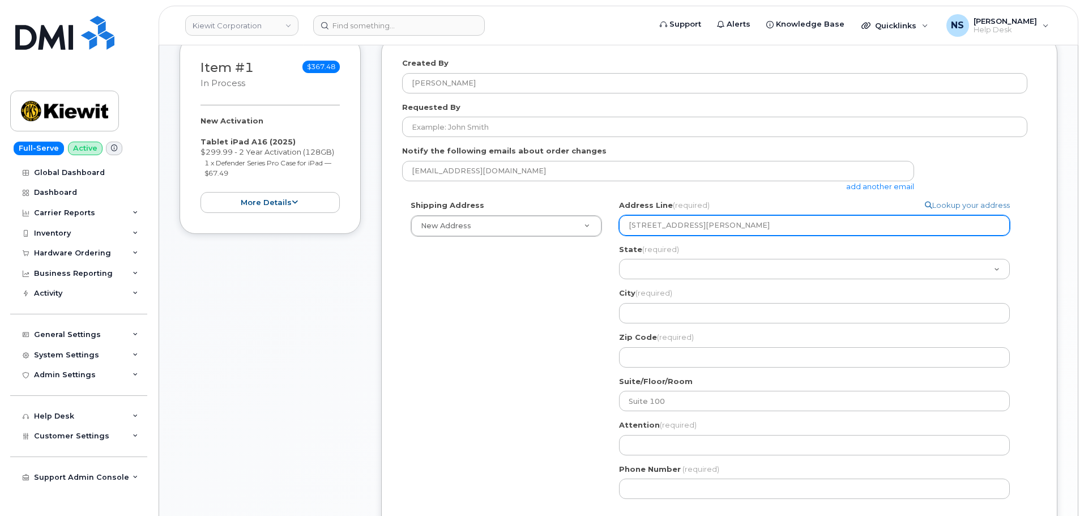
type input "105 Mitchell Rd OAK RIDGE TN 37830-8040 UNITED STATES"
select select
drag, startPoint x: 690, startPoint y: 226, endPoint x: 705, endPoint y: 223, distance: 15.1
click at [705, 223] on input "105 Mitchell Rd OAK RIDGE TN 37830-8040 UNITED STATES" at bounding box center [814, 225] width 391 height 20
click at [717, 228] on input "105 Mitchell Rd OAK RIDGE TN 37830-8040 UNITED STATES" at bounding box center [814, 225] width 391 height 20
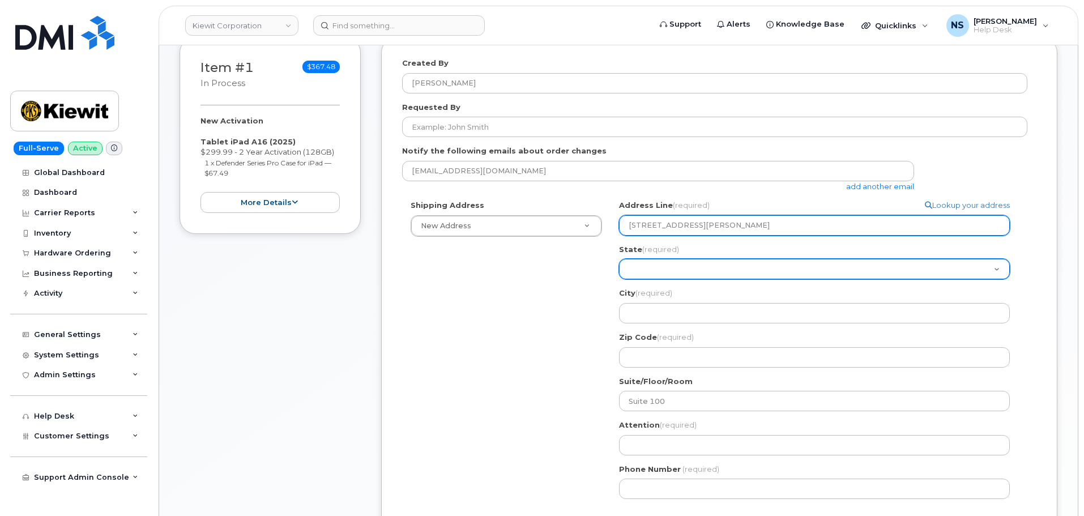
type input "105 Mitchell Rd OAK RIDGE TN 37830-8040 UNITED STATES"
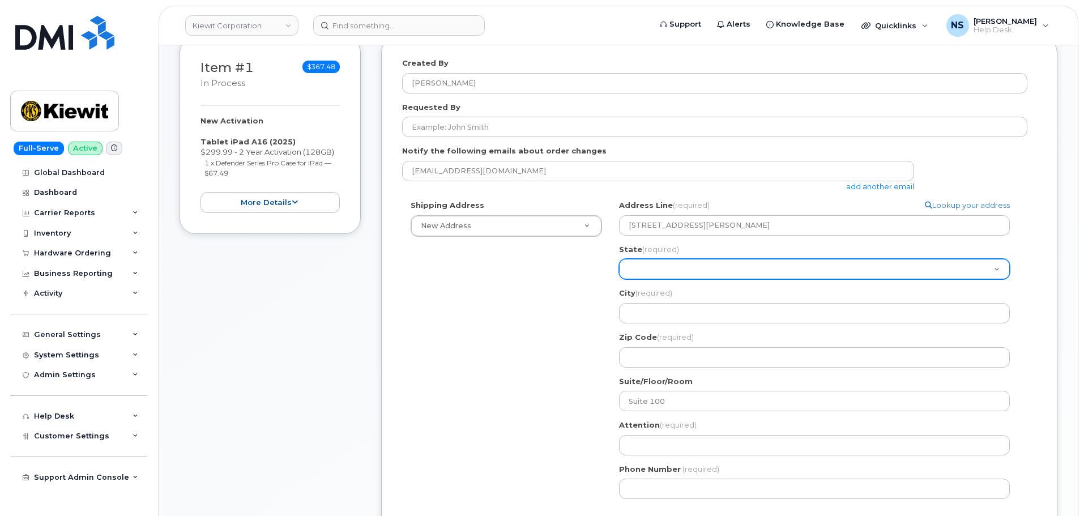
click at [697, 271] on select "Alabama Alaska American Samoa Arizona Arkansas California Colorado Connecticut …" at bounding box center [814, 269] width 391 height 20
select select "TN"
click at [619, 259] on select "Alabama Alaska American Samoa Arizona Arkansas California Colorado Connecticut …" at bounding box center [814, 269] width 391 height 20
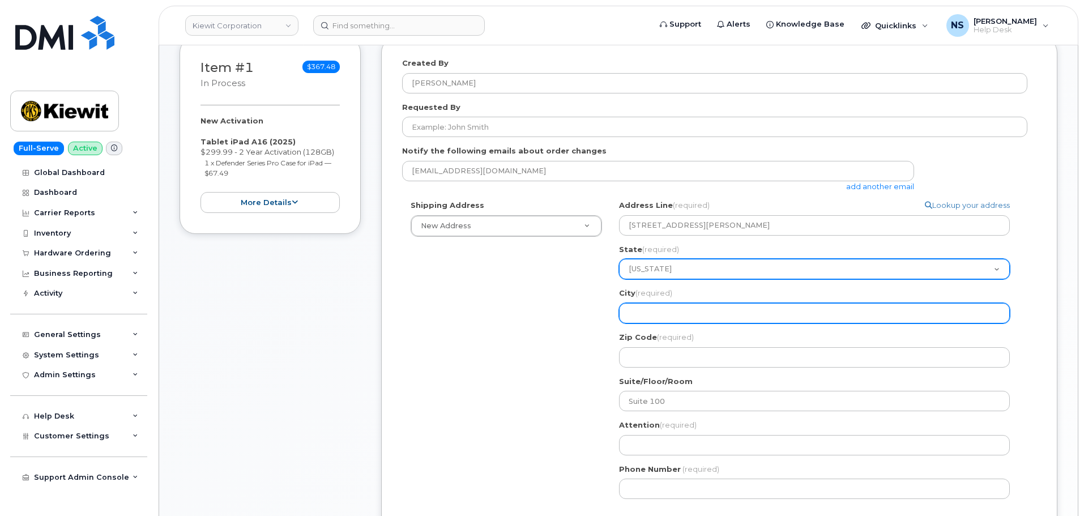
drag, startPoint x: 682, startPoint y: 319, endPoint x: 715, endPoint y: 268, distance: 60.5
click at [681, 318] on input "City (required)" at bounding box center [814, 313] width 391 height 20
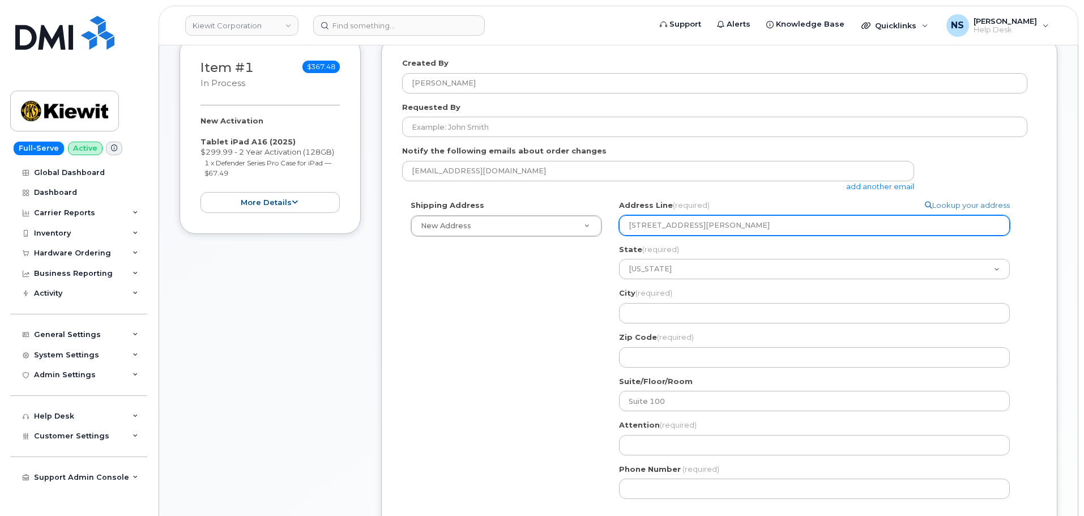
click at [728, 226] on input "105 Mitchell Rd OAK RIDGE TN 37830-8040 UNITED STATES" at bounding box center [814, 225] width 391 height 20
drag, startPoint x: 733, startPoint y: 229, endPoint x: 690, endPoint y: 227, distance: 42.5
click at [690, 227] on input "105 Mitchell Rd OAK RIDGE TN 37830-8040 UNITED STATES" at bounding box center [814, 225] width 391 height 20
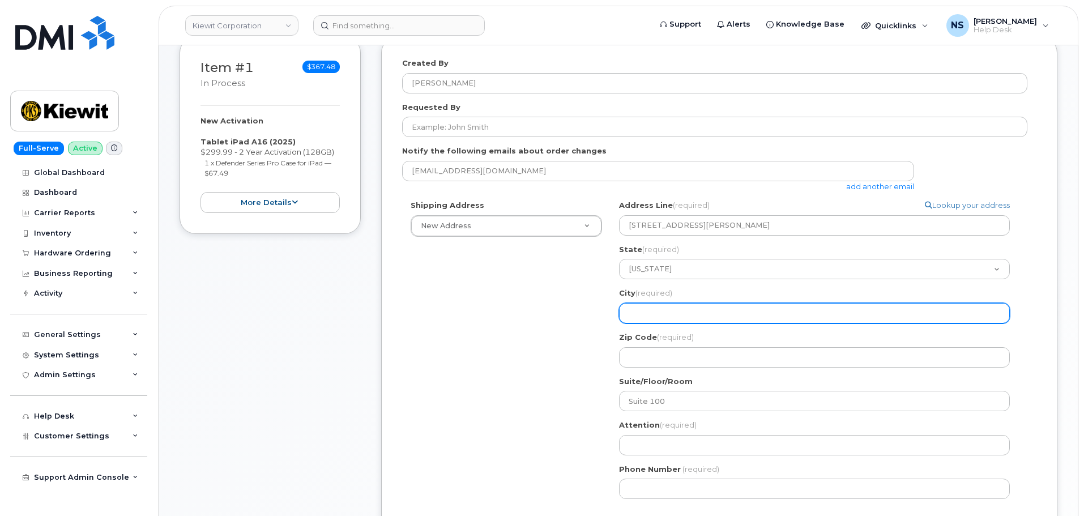
click at [683, 316] on input "City (required)" at bounding box center [814, 313] width 391 height 20
paste input "[GEOGRAPHIC_DATA]"
select select
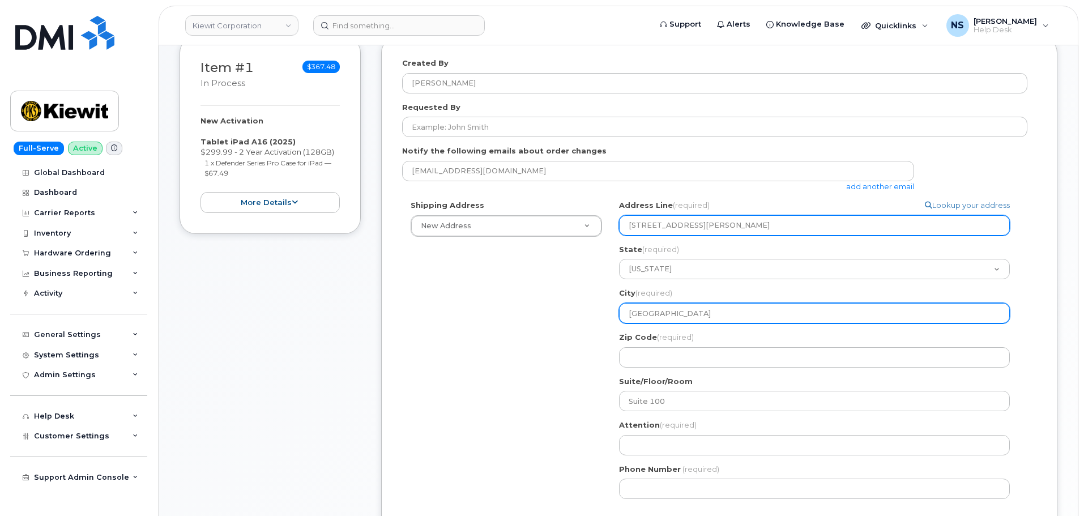
type input "OAK RIDGE"
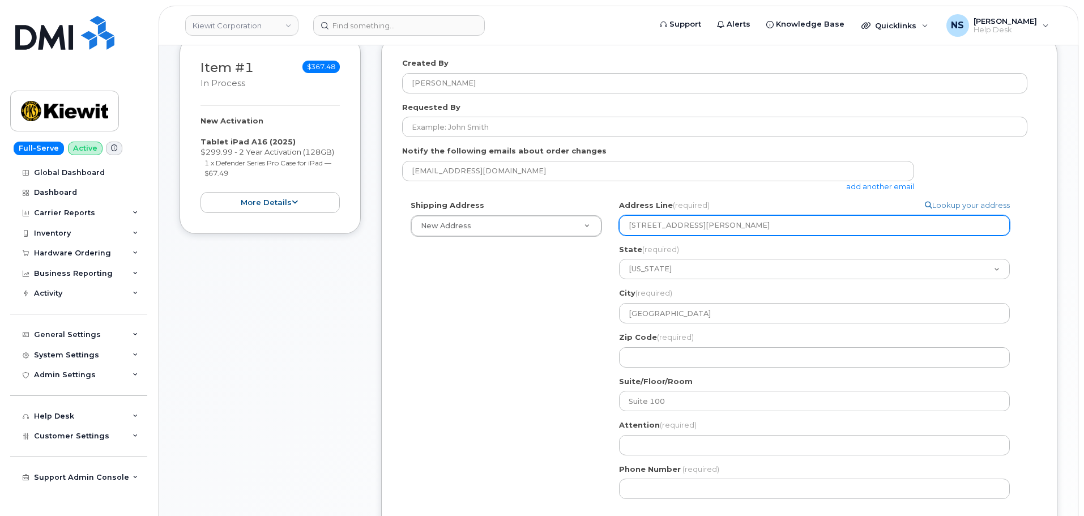
click at [758, 229] on input "105 Mitchell Rd OAK RIDGE TN 37830-8040 UNITED STATES" at bounding box center [814, 225] width 391 height 20
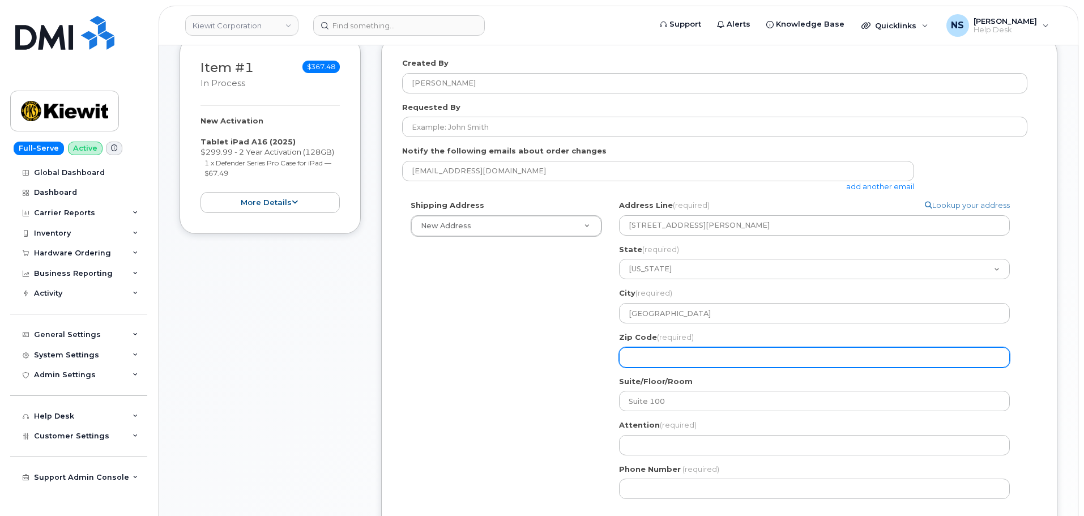
drag, startPoint x: 671, startPoint y: 369, endPoint x: 671, endPoint y: 362, distance: 6.3
click at [671, 367] on div "TN OAK RIDGE Search your address... Manually edit your address Click to search …" at bounding box center [819, 354] width 417 height 308
click at [669, 361] on input "Zip Code (required)" at bounding box center [814, 357] width 391 height 20
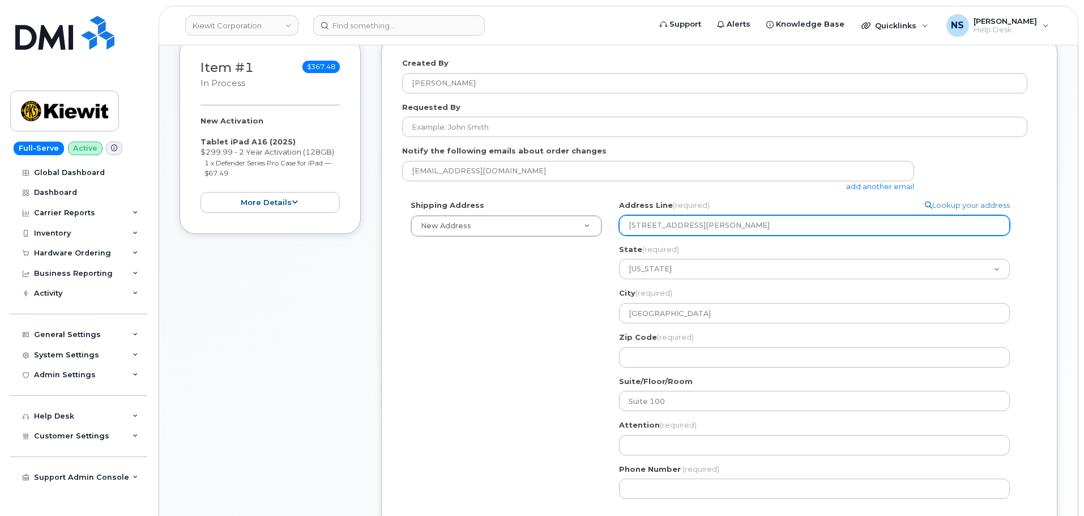
click at [784, 226] on input "105 Mitchell Rd OAK RIDGE TN 37830-8040 UNITED STATES" at bounding box center [814, 225] width 391 height 20
drag, startPoint x: 795, startPoint y: 224, endPoint x: 748, endPoint y: 223, distance: 47.0
click at [748, 223] on input "105 Mitchell Rd OAK RIDGE TN 37830-8040 UNITED STATES" at bounding box center [814, 225] width 391 height 20
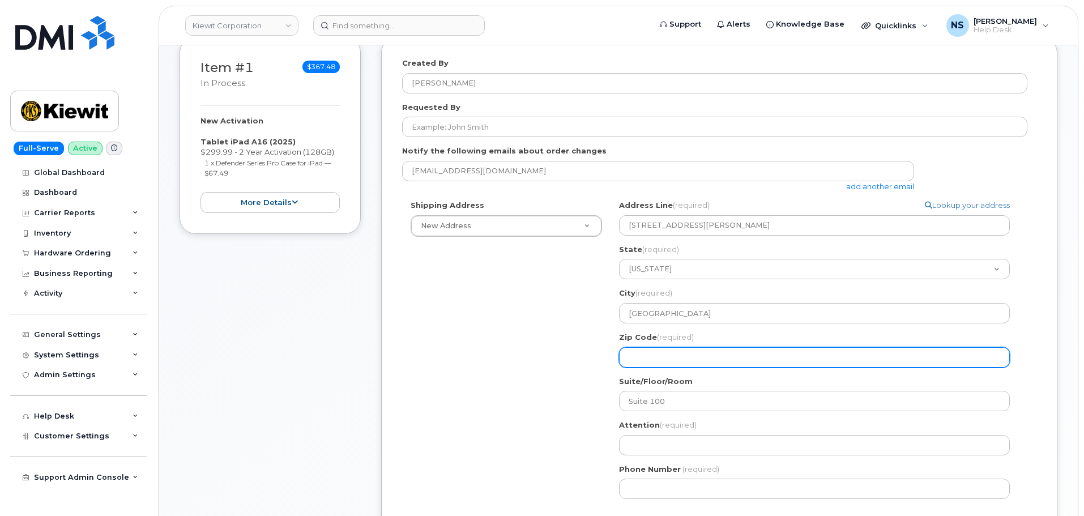
click at [686, 352] on input "Zip Code (required)" at bounding box center [814, 357] width 391 height 20
paste input "37830-8040"
select select
type input "37830-8040"
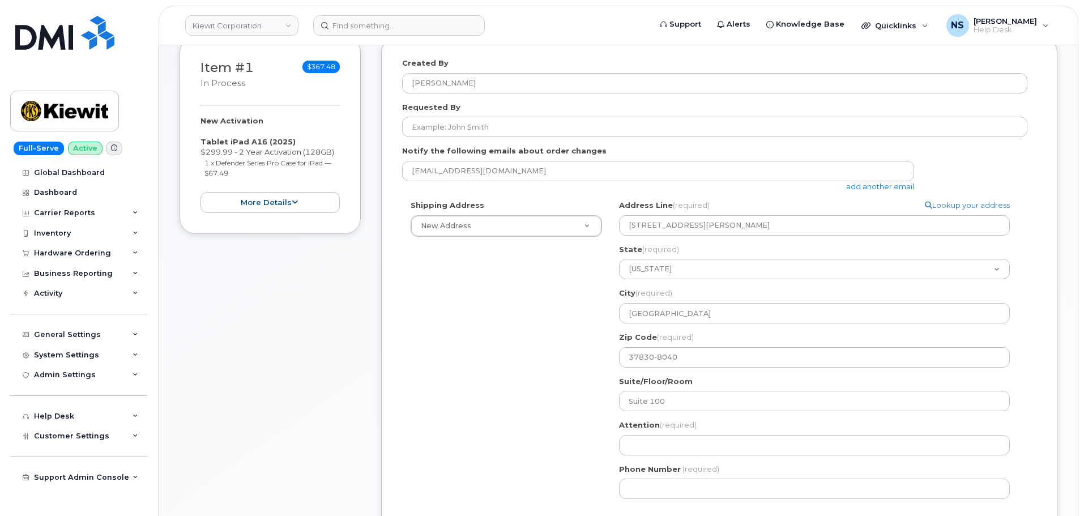
drag, startPoint x: 582, startPoint y: 378, endPoint x: 620, endPoint y: 343, distance: 52.1
click at [582, 378] on div "Shipping Address New Address New Address 8880 Penrose Ln 4650 Business Center D…" at bounding box center [714, 354] width 625 height 308
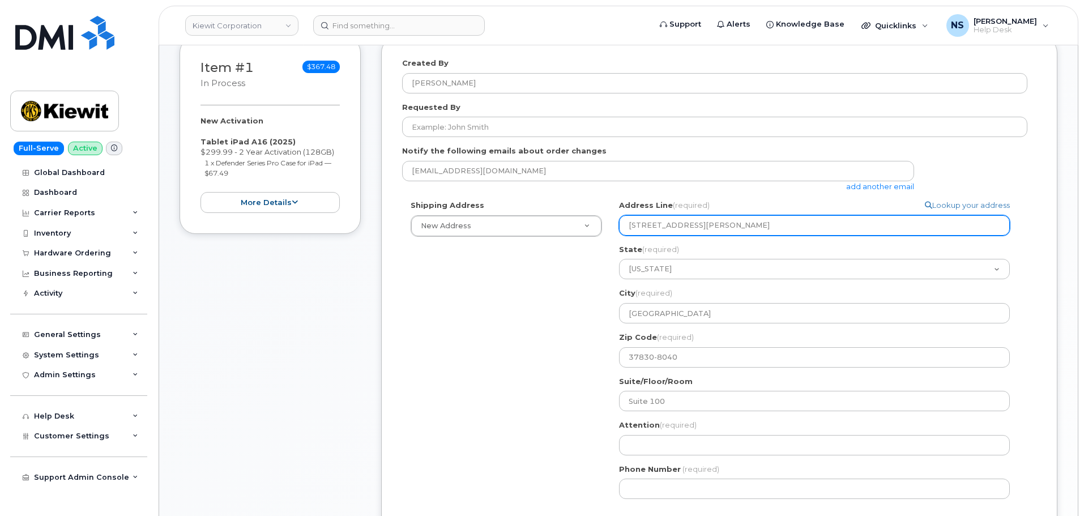
drag, startPoint x: 852, startPoint y: 229, endPoint x: 692, endPoint y: 233, distance: 160.9
click at [692, 233] on input "105 Mitchell Rd OAK RIDGE TN 37830-8040 UNITED STATES" at bounding box center [814, 225] width 391 height 20
select select
type input "105 Mitchell Rd"
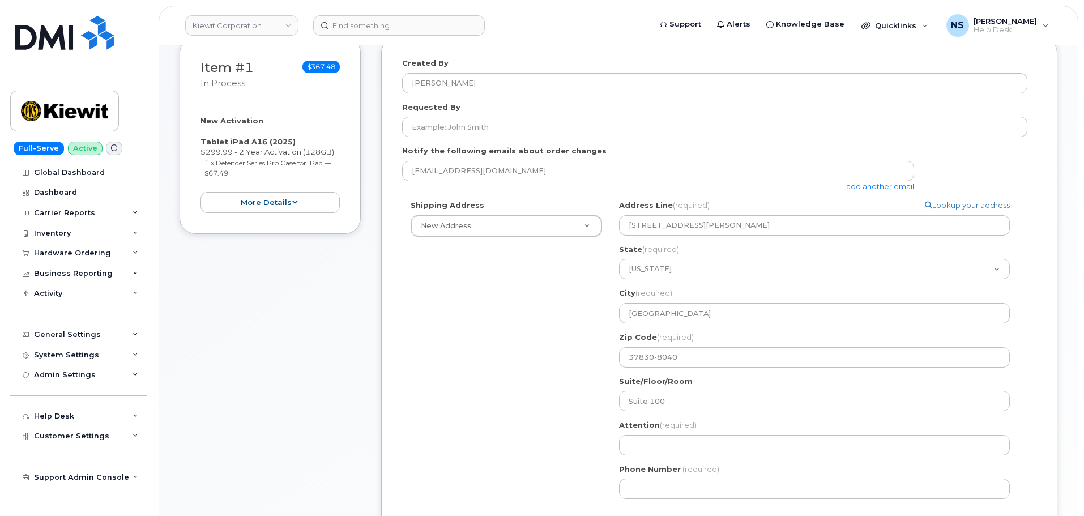
drag, startPoint x: 513, startPoint y: 399, endPoint x: 555, endPoint y: 406, distance: 42.5
click at [515, 398] on div "Shipping Address New Address New Address 8880 Penrose Ln 4650 Business Center D…" at bounding box center [714, 354] width 625 height 308
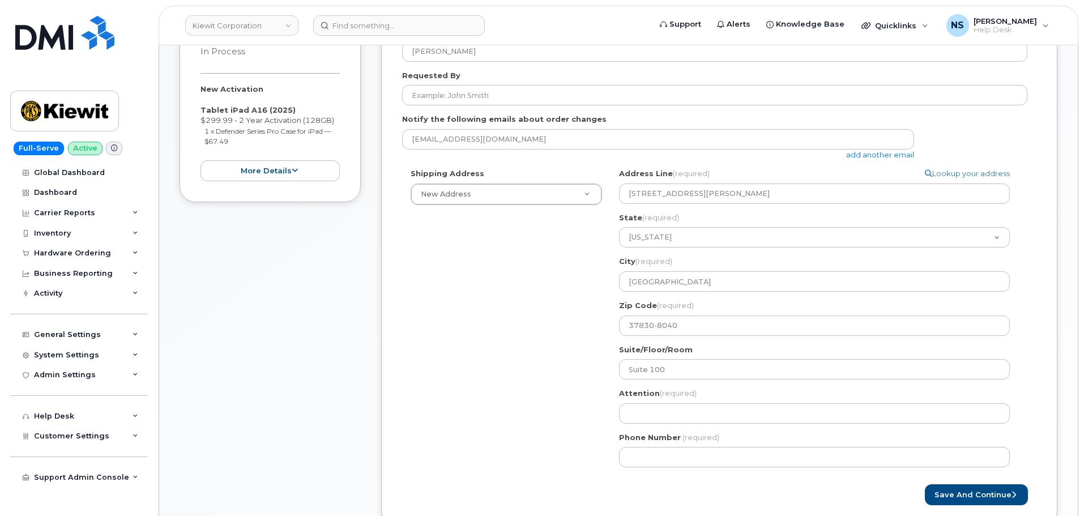
scroll to position [340, 0]
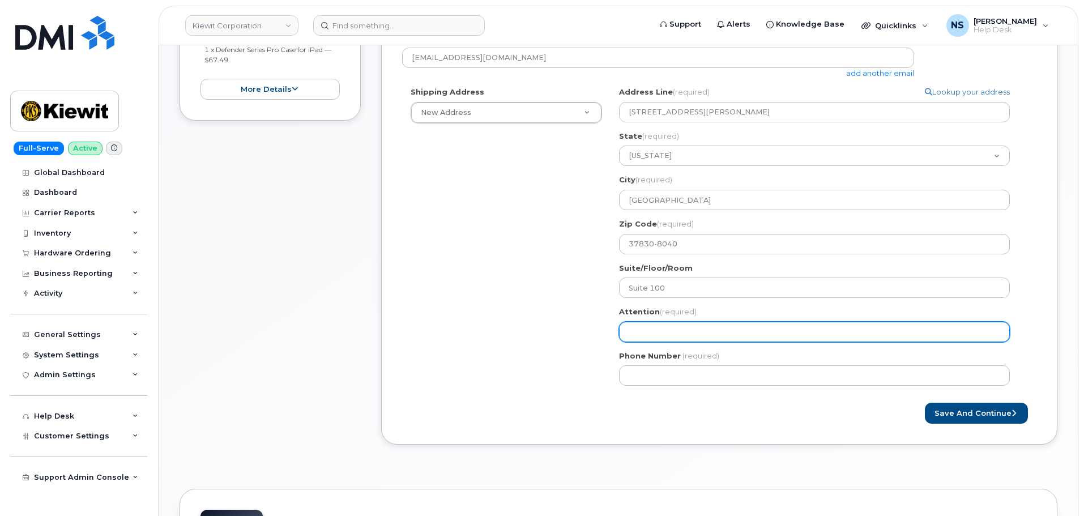
drag, startPoint x: 635, startPoint y: 335, endPoint x: 645, endPoint y: 326, distance: 12.8
click at [636, 334] on input "Attention (required)" at bounding box center [814, 332] width 391 height 20
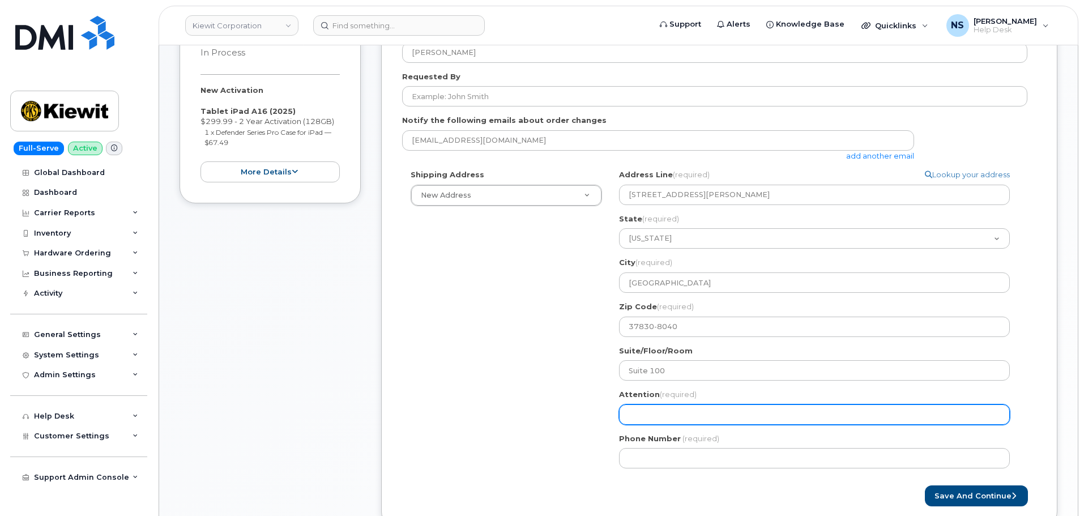
scroll to position [170, 0]
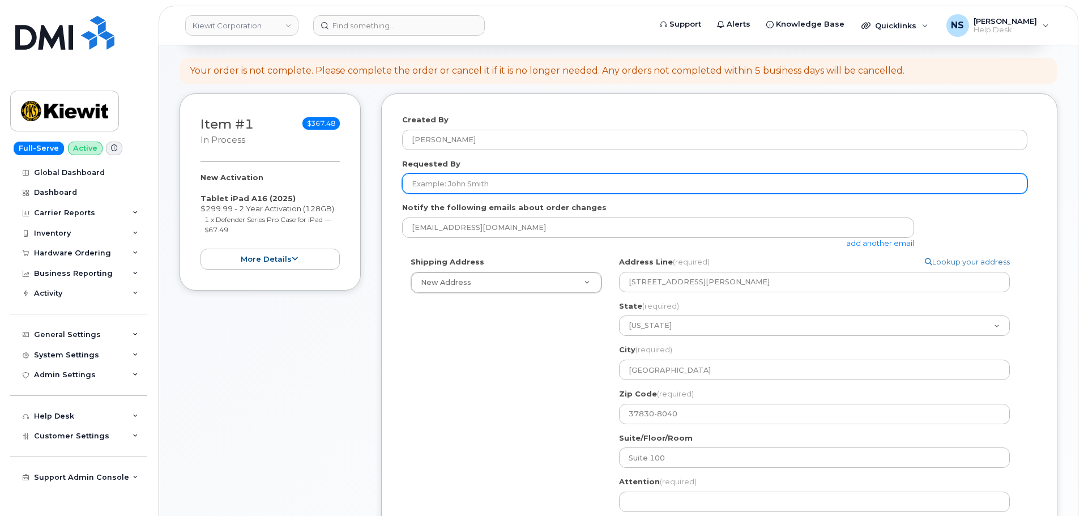
click at [482, 185] on input "Requested By" at bounding box center [714, 183] width 625 height 20
click at [506, 182] on input "Requested By" at bounding box center [714, 183] width 625 height 20
paste input "[PERSON_NAME]"
type input "[PERSON_NAME]"
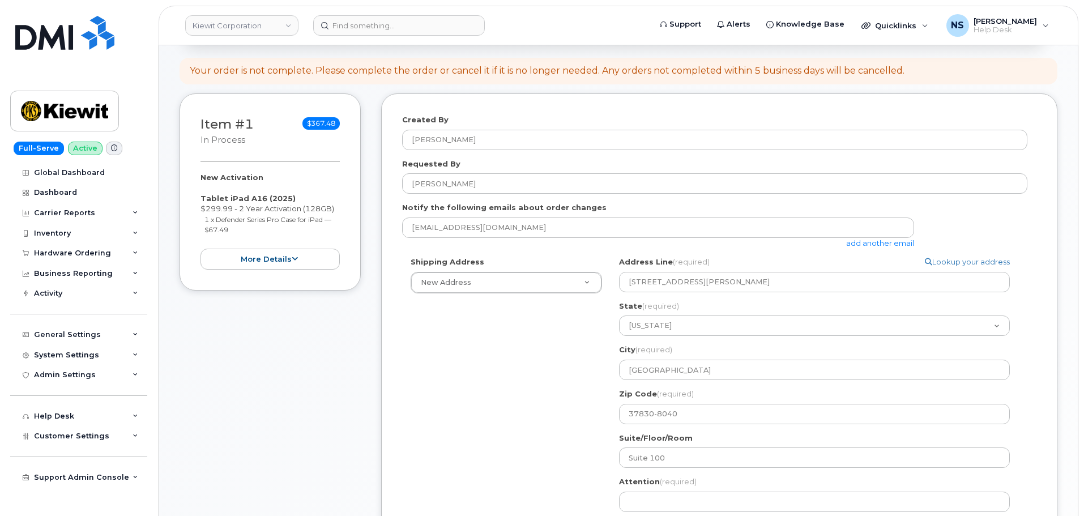
click at [462, 343] on div "Shipping Address New Address New Address 8880 Penrose Ln 4650 Business Center D…" at bounding box center [714, 411] width 625 height 308
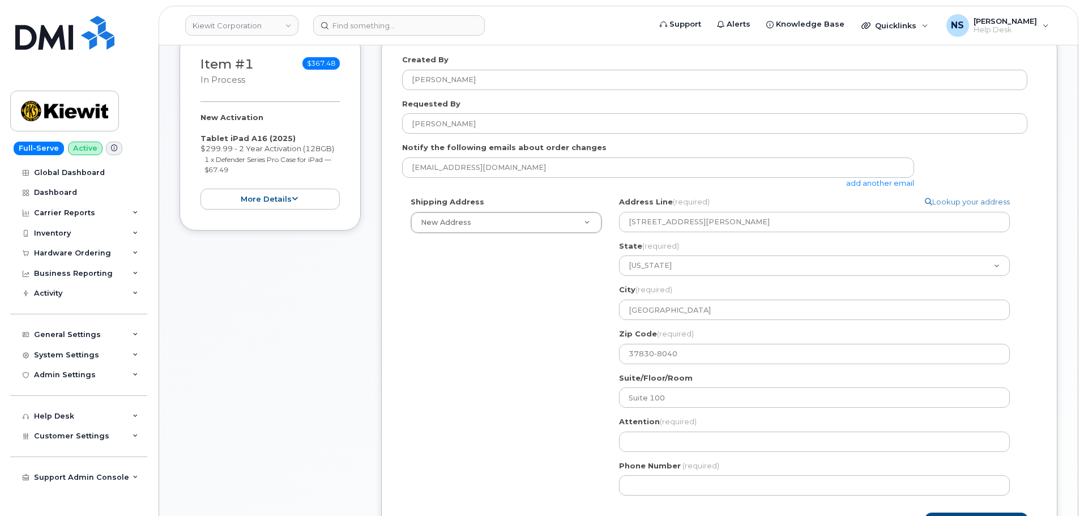
scroll to position [396, 0]
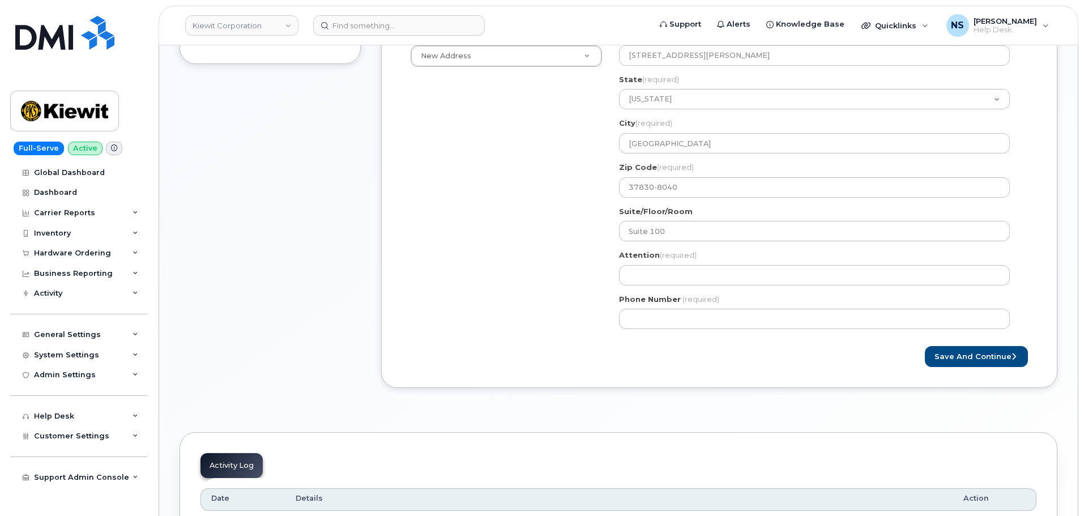
drag, startPoint x: 668, startPoint y: 308, endPoint x: 668, endPoint y: 301, distance: 6.2
click at [668, 302] on div "Phone Number (required)" at bounding box center [819, 312] width 400 height 36
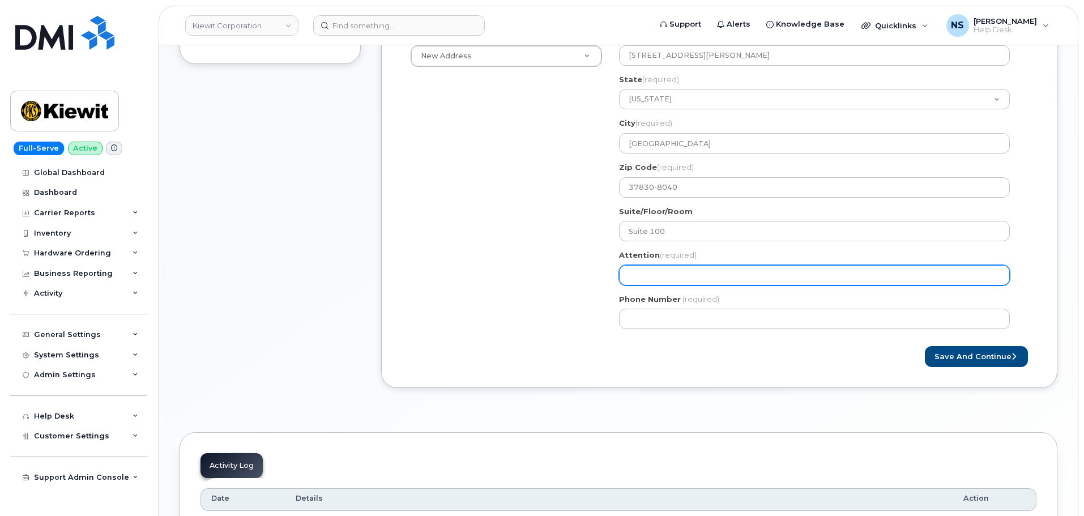
click at [664, 284] on input "Attention (required)" at bounding box center [814, 275] width 391 height 20
paste input "[PERSON_NAME]"
select select
type input "[PERSON_NAME]"
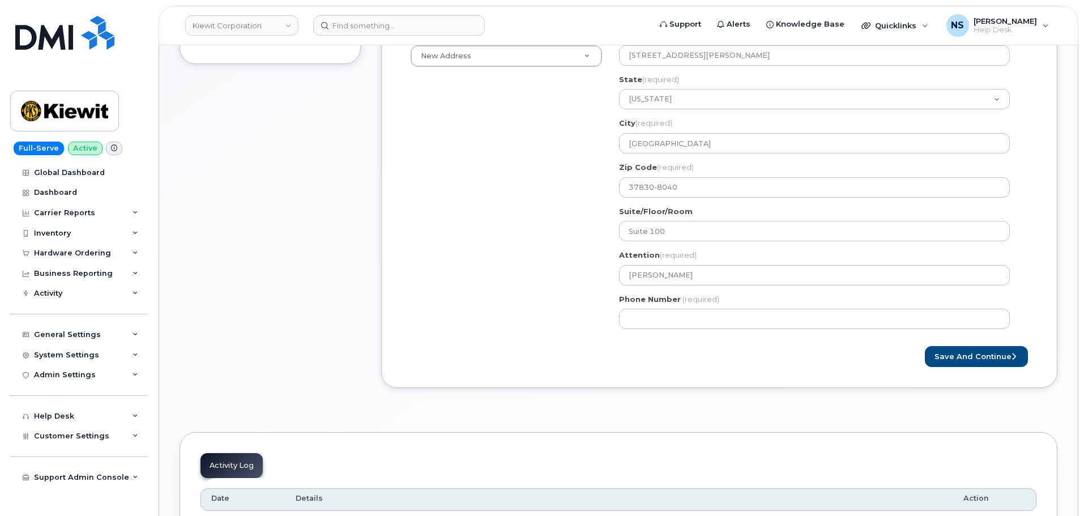
drag, startPoint x: 507, startPoint y: 338, endPoint x: 546, endPoint y: 337, distance: 38.5
click at [528, 340] on form "Created By Noah Shelton Requested By Michael Devillier Notify the following ema…" at bounding box center [719, 127] width 634 height 479
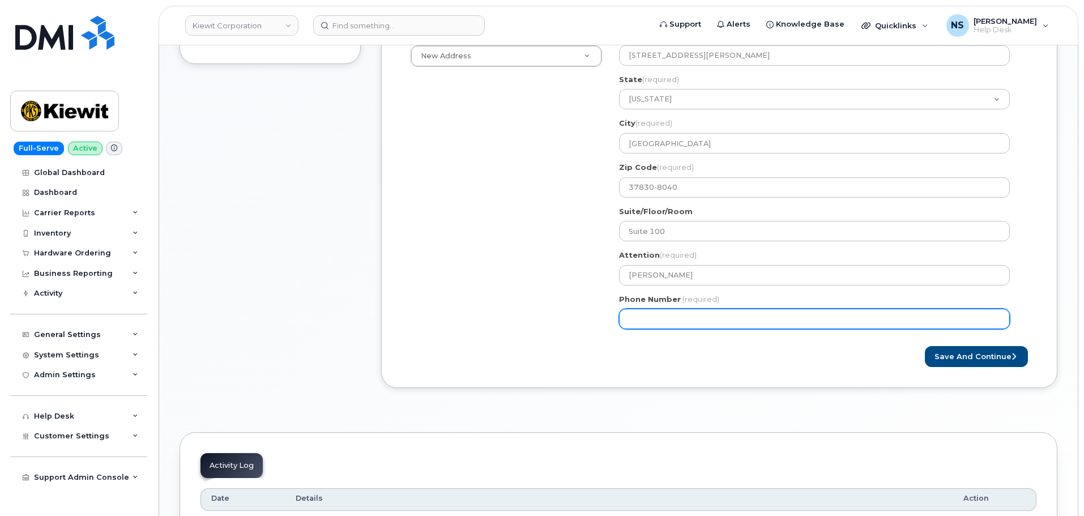
click at [701, 315] on input "Phone Number" at bounding box center [814, 319] width 391 height 20
paste input "8658630495"
select select
type input "8658630495"
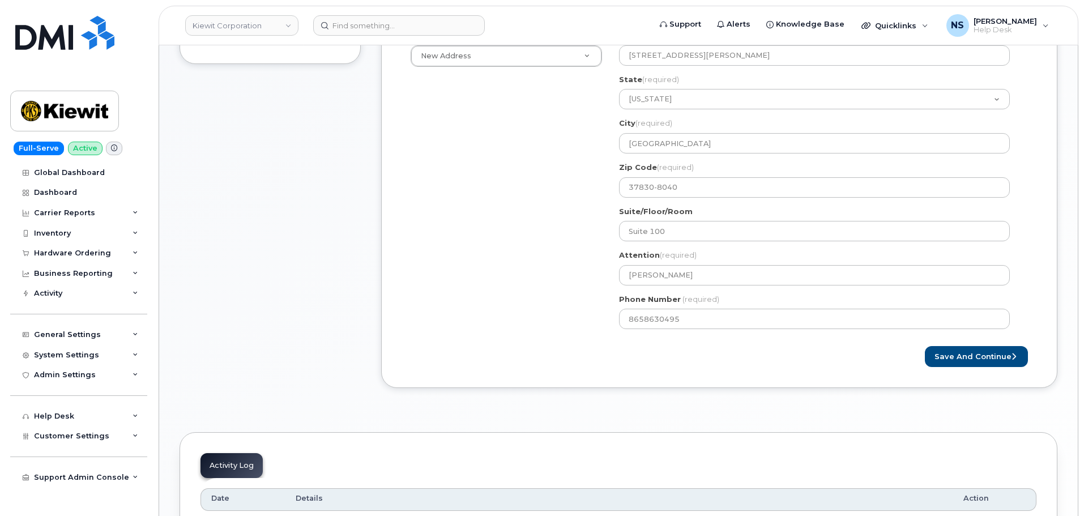
drag, startPoint x: 775, startPoint y: 359, endPoint x: 1011, endPoint y: 386, distance: 237.3
click at [777, 359] on div "Save and Continue" at bounding box center [877, 356] width 317 height 21
click at [1034, 364] on div "Save and Continue" at bounding box center [877, 356] width 317 height 21
click at [1009, 356] on button "Save and Continue" at bounding box center [976, 356] width 103 height 21
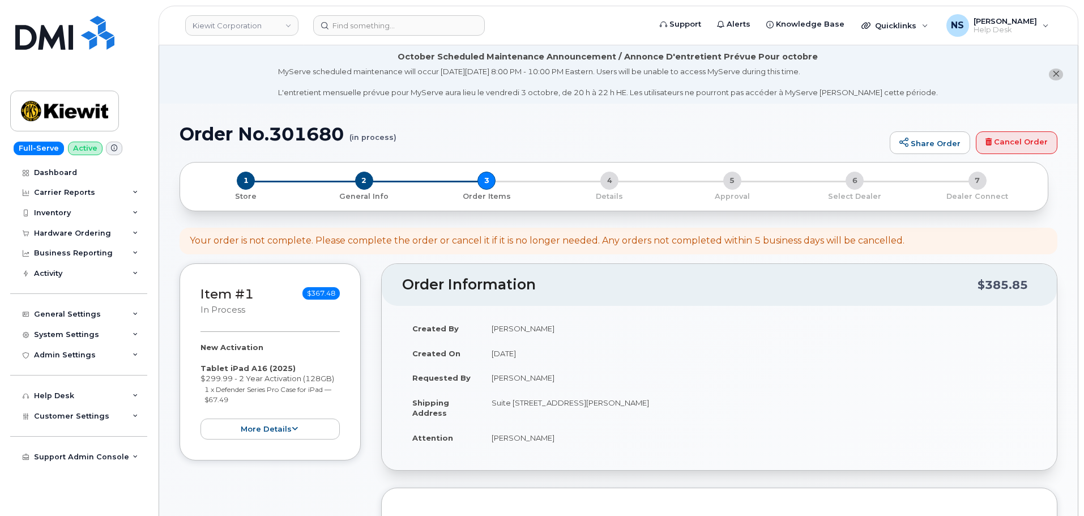
select select
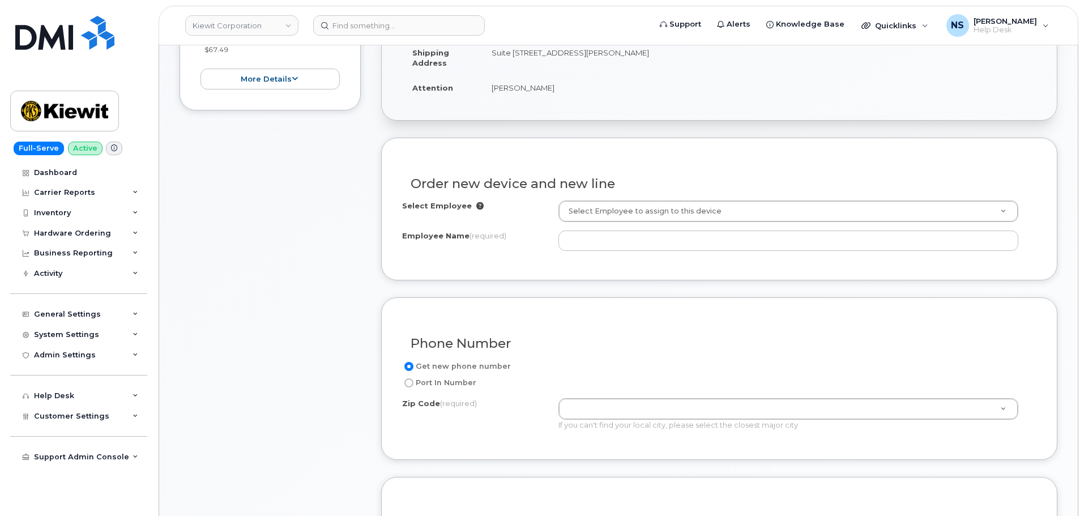
scroll to position [396, 0]
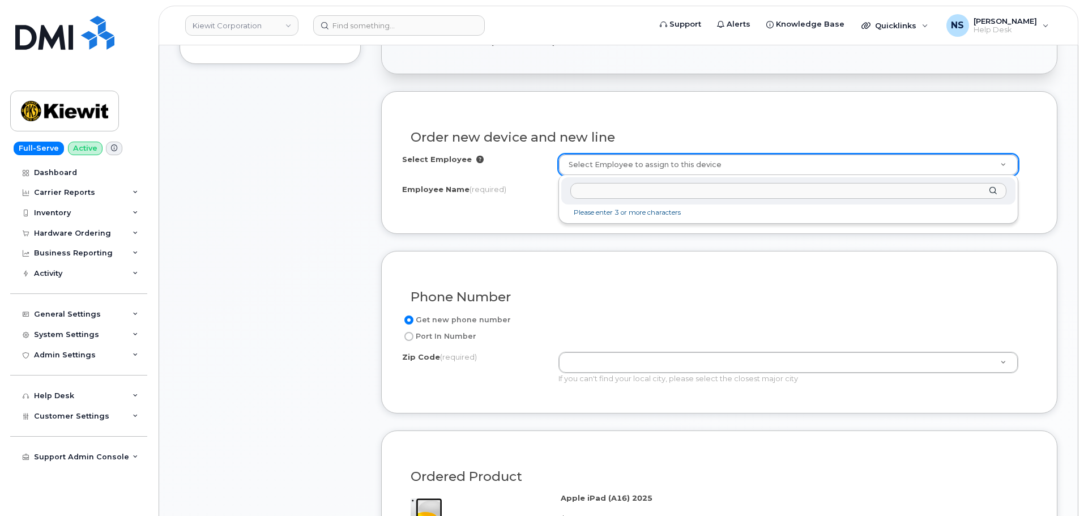
click at [603, 189] on input "text" at bounding box center [788, 191] width 436 height 16
paste input "[PERSON_NAME]"
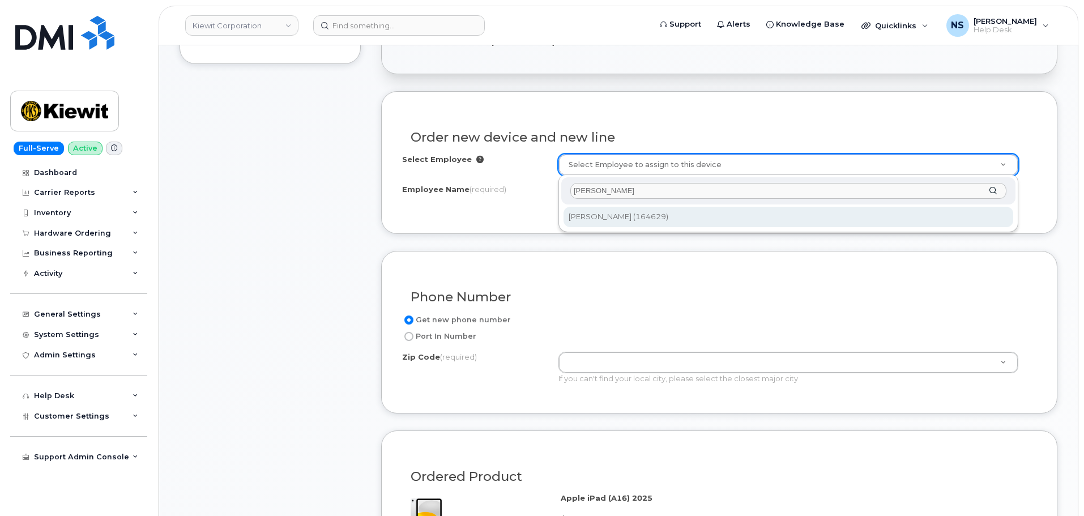
type input "[PERSON_NAME]"
type input "2146553"
type input "[PERSON_NAME]"
type input "[STREET_ADDRESS][PERSON_NAME]"
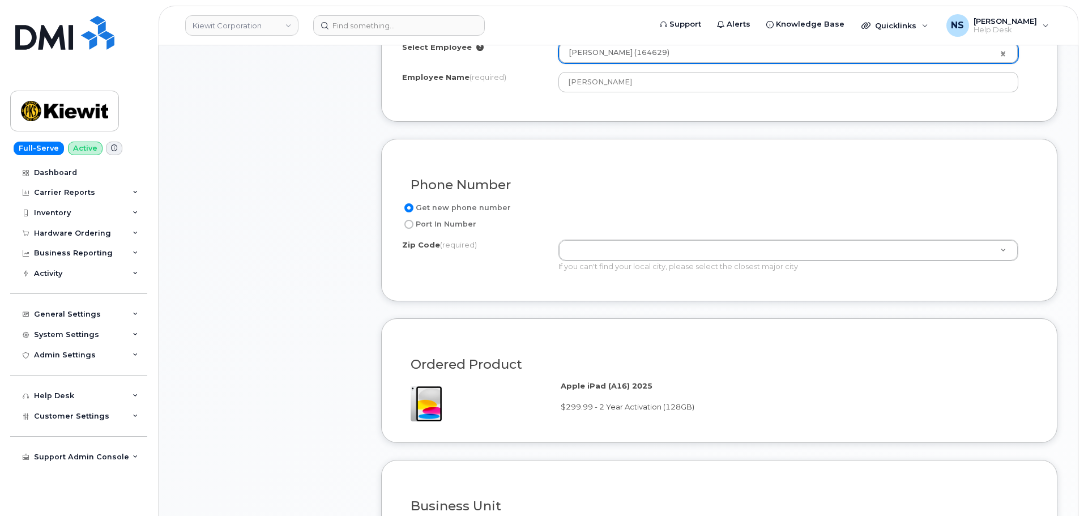
scroll to position [510, 0]
click at [549, 248] on div "Zip Code (required)" at bounding box center [480, 245] width 156 height 15
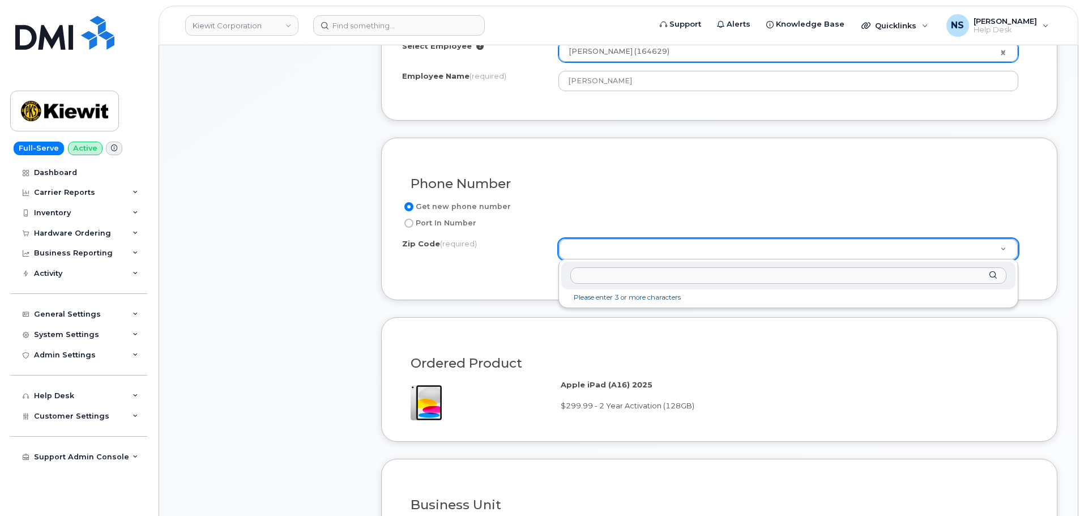
paste input "37830"
type input "37830"
type input "37830 ([GEOGRAPHIC_DATA], [GEOGRAPHIC_DATA])"
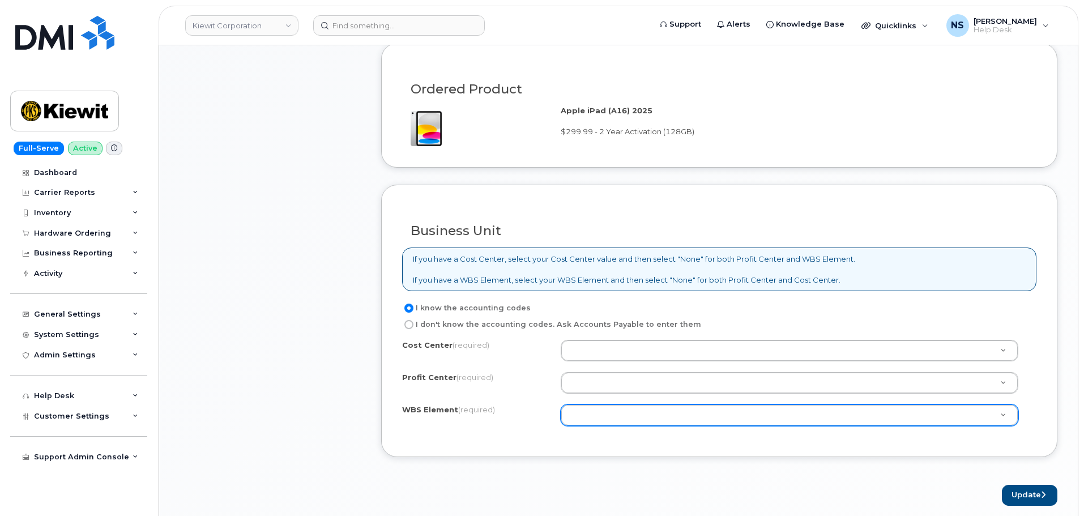
scroll to position [850, 0]
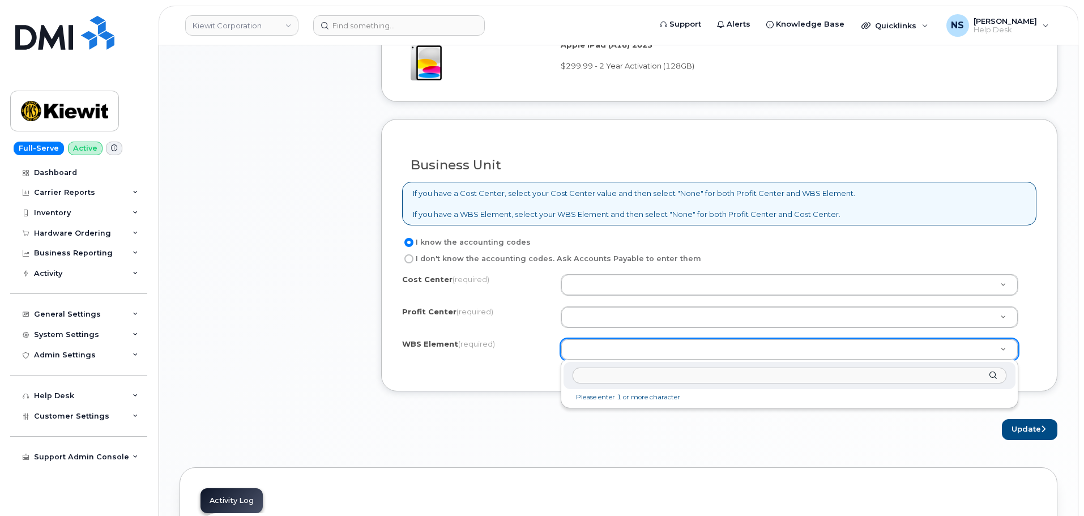
paste input "110294.1287"
type input "110294.1287"
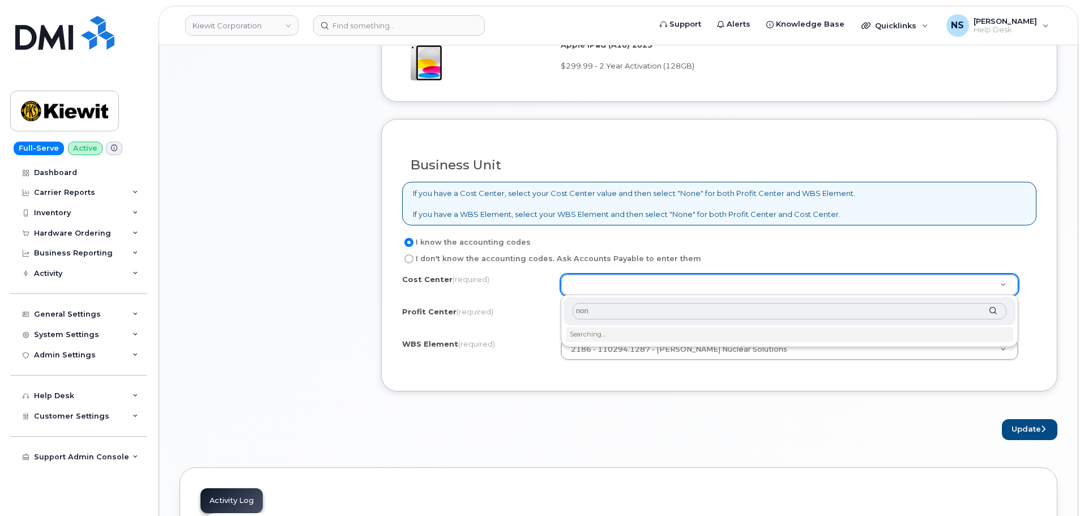
type input "none"
type input "None"
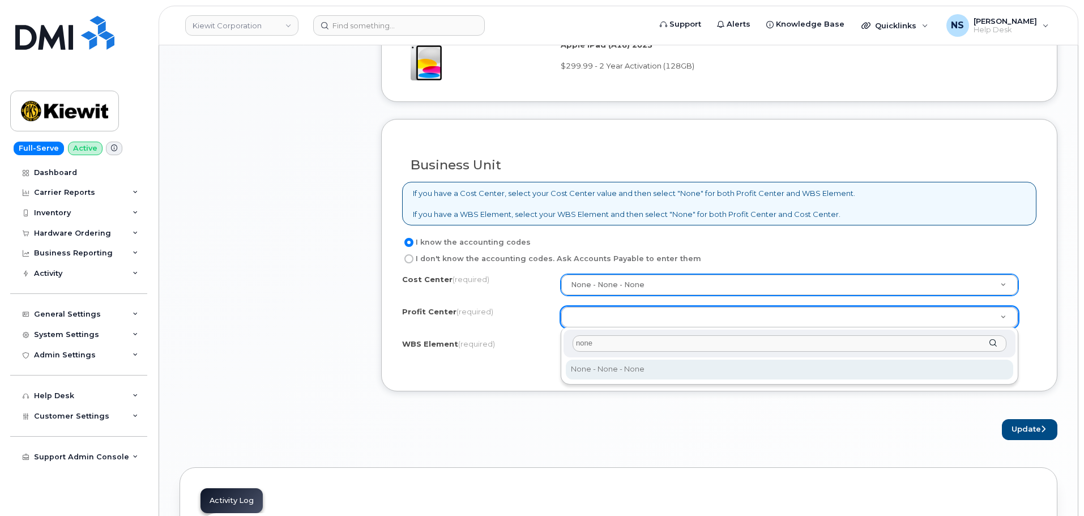
type input "none"
select select "None"
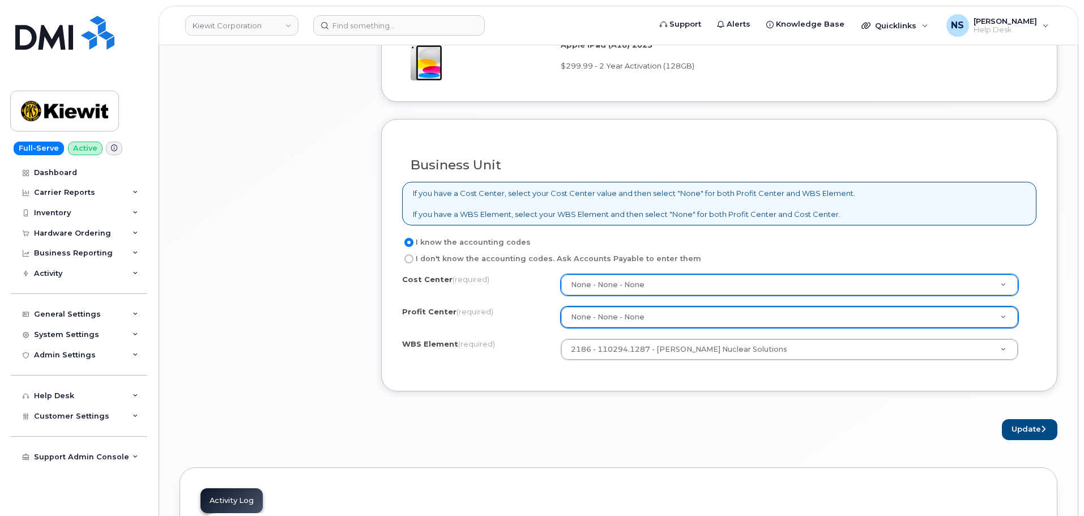
click at [770, 399] on form "Existing User Additional cost to upgrading the device Selected device is Eligib…" at bounding box center [719, 38] width 676 height 801
click at [999, 423] on div "Update" at bounding box center [719, 429] width 676 height 21
click at [1019, 429] on button "Update" at bounding box center [1030, 429] width 56 height 21
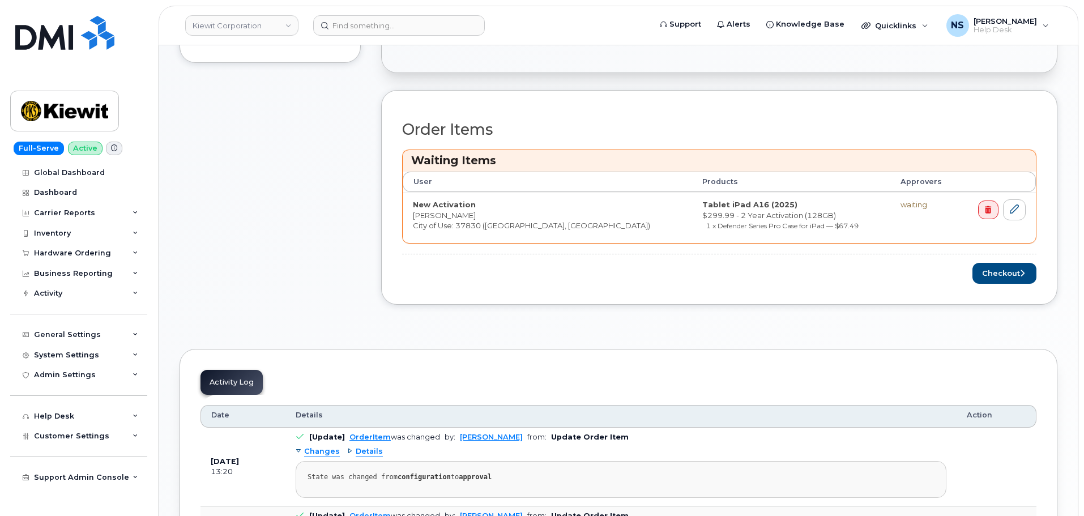
scroll to position [566, 0]
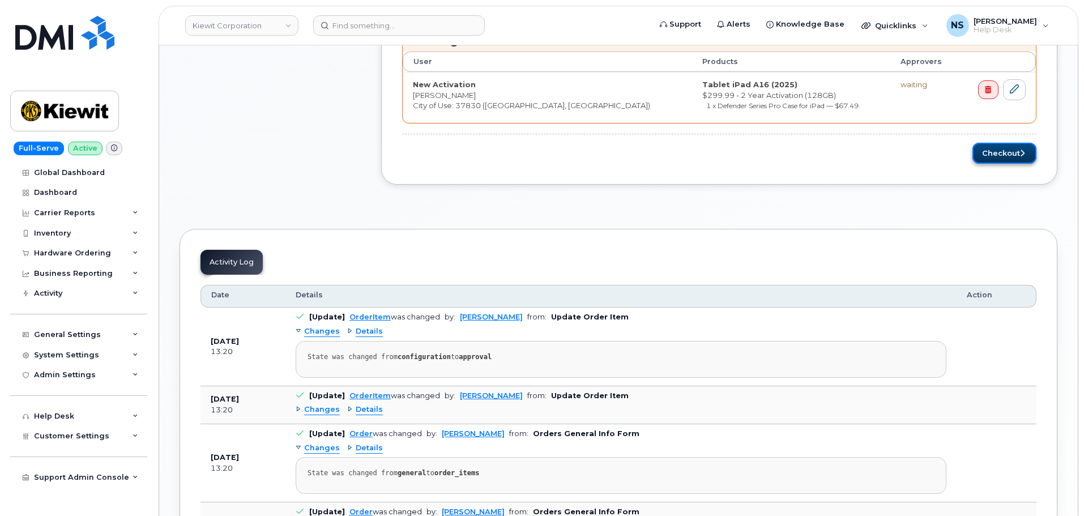
click at [999, 153] on button "Checkout" at bounding box center [1005, 153] width 64 height 21
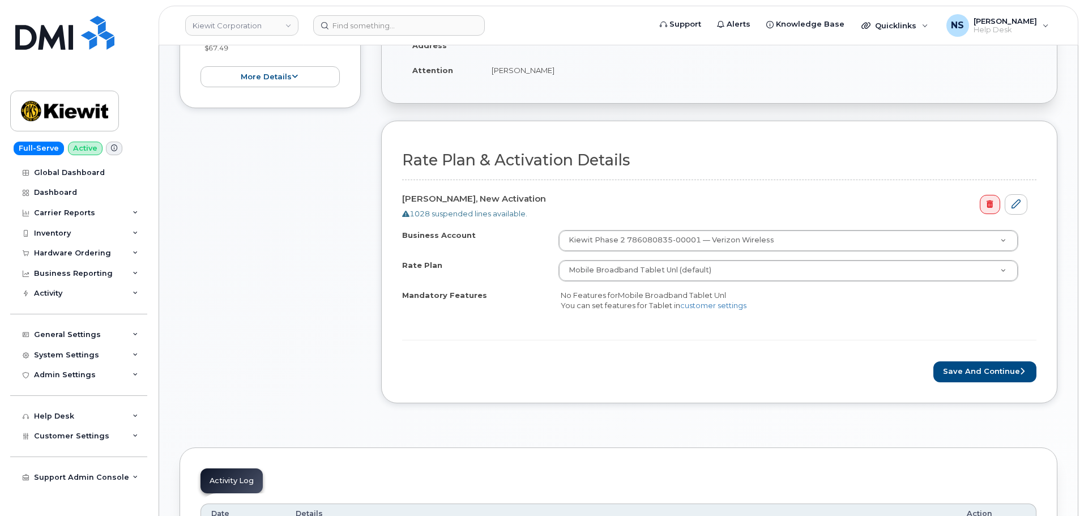
scroll to position [396, 0]
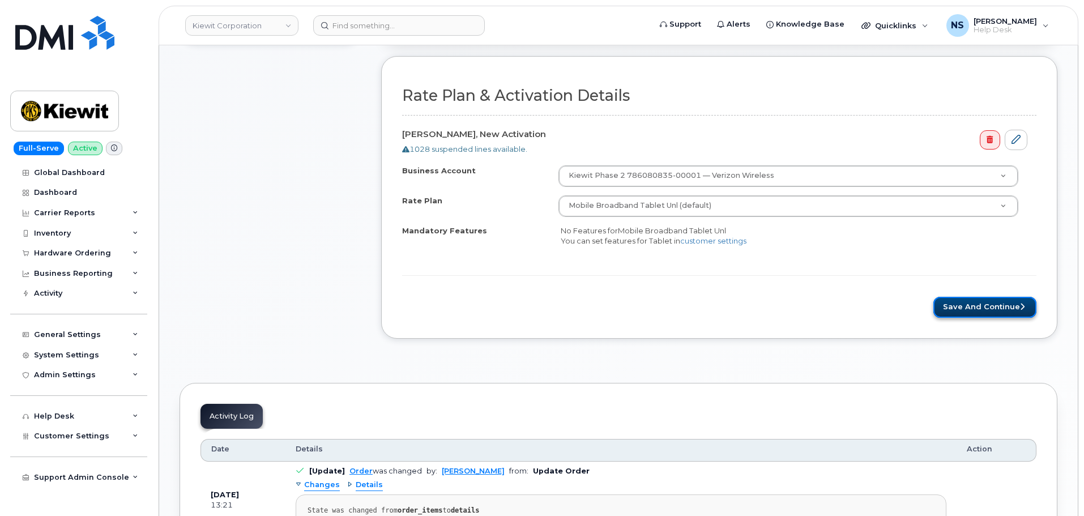
click at [972, 307] on button "Save and Continue" at bounding box center [984, 307] width 103 height 21
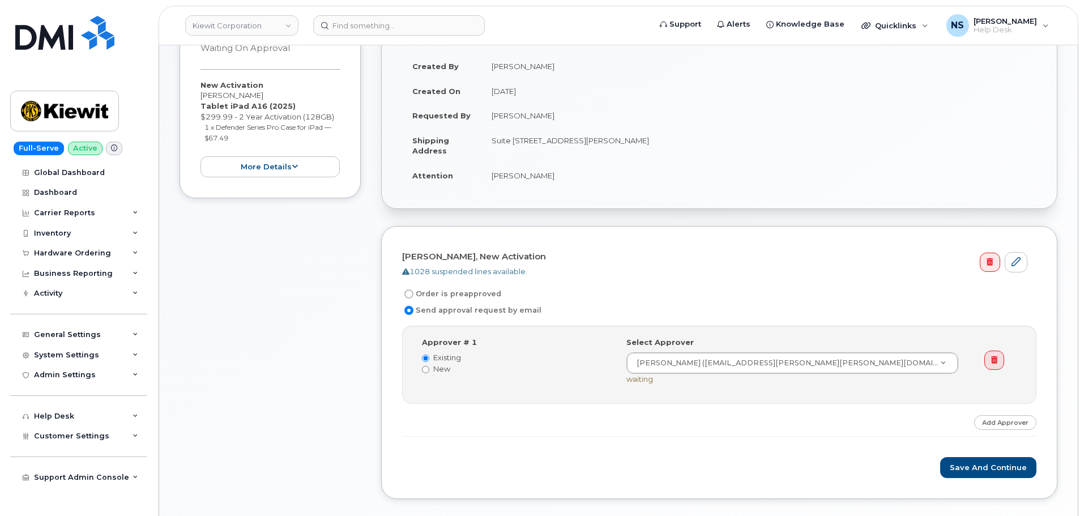
scroll to position [284, 0]
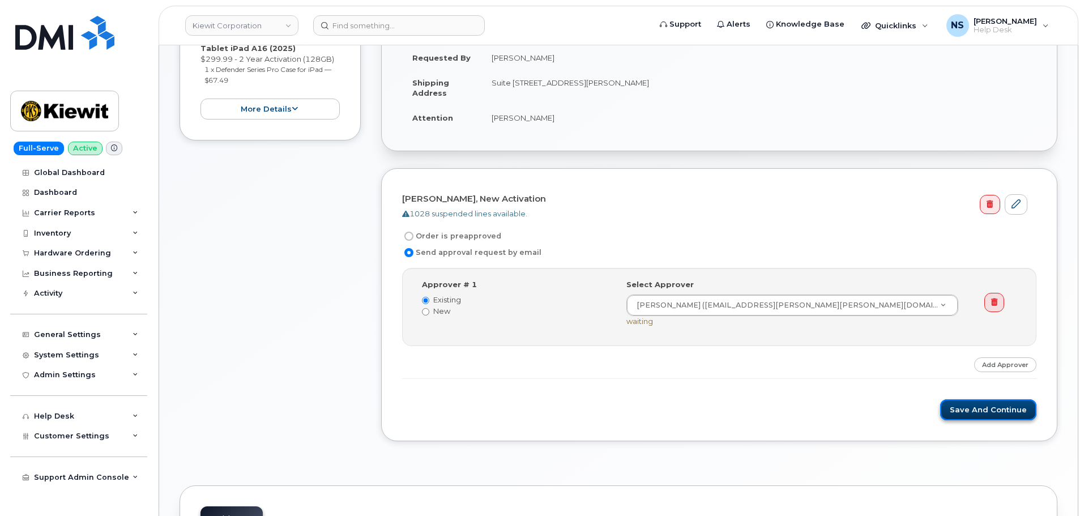
click at [971, 413] on button "Save and Continue" at bounding box center [988, 409] width 96 height 21
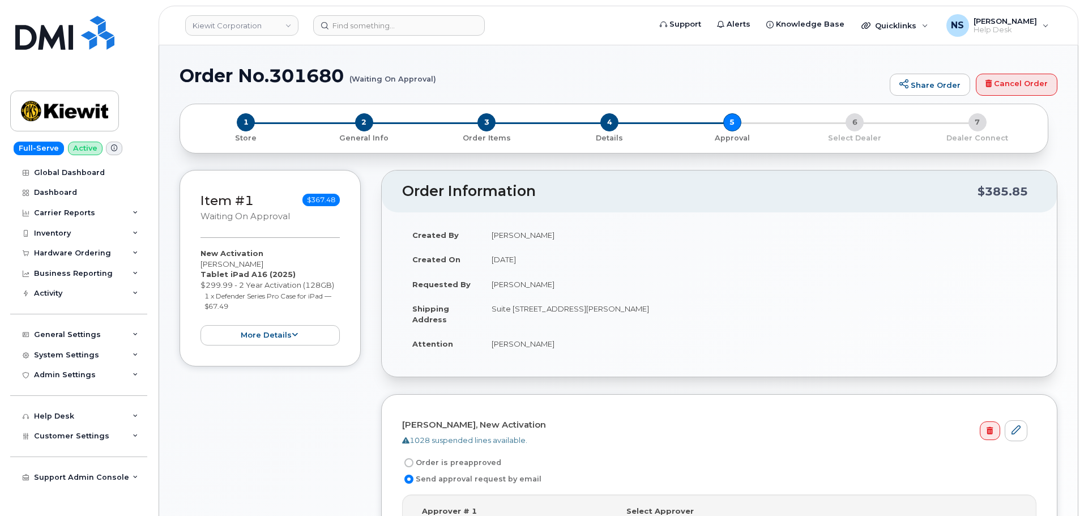
click at [322, 78] on div "Order No.301680 (Waiting On Approval) Share Order Cancel Order × Share This Ord…" at bounding box center [618, 469] width 919 height 849
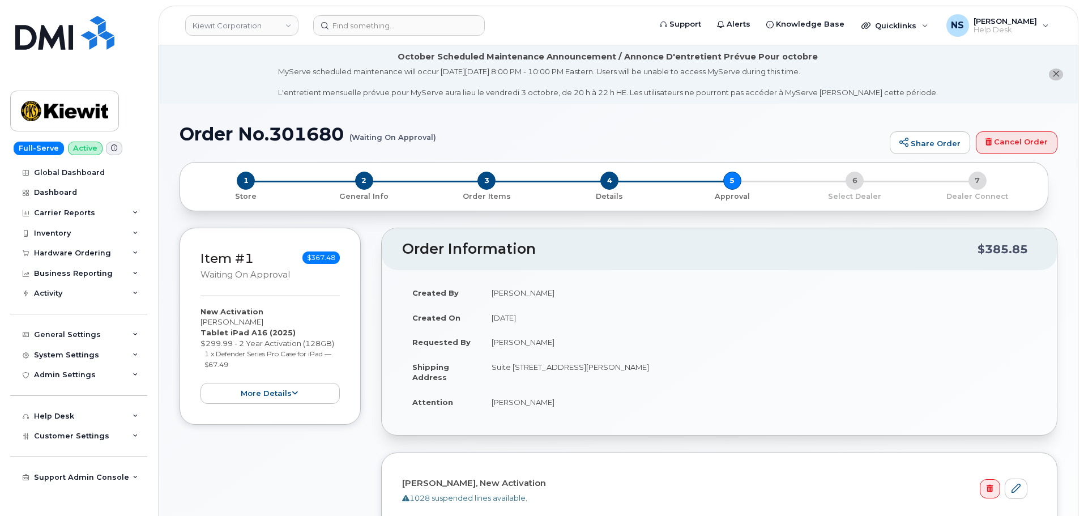
click at [322, 79] on div "MyServe scheduled maintenance will occur on Friday October 3rd, 8:00 PM - 10:00…" at bounding box center [608, 82] width 660 height 32
click at [323, 124] on h1 "Order No.301680 (Waiting On Approval)" at bounding box center [532, 134] width 705 height 20
copy h1 "301680"
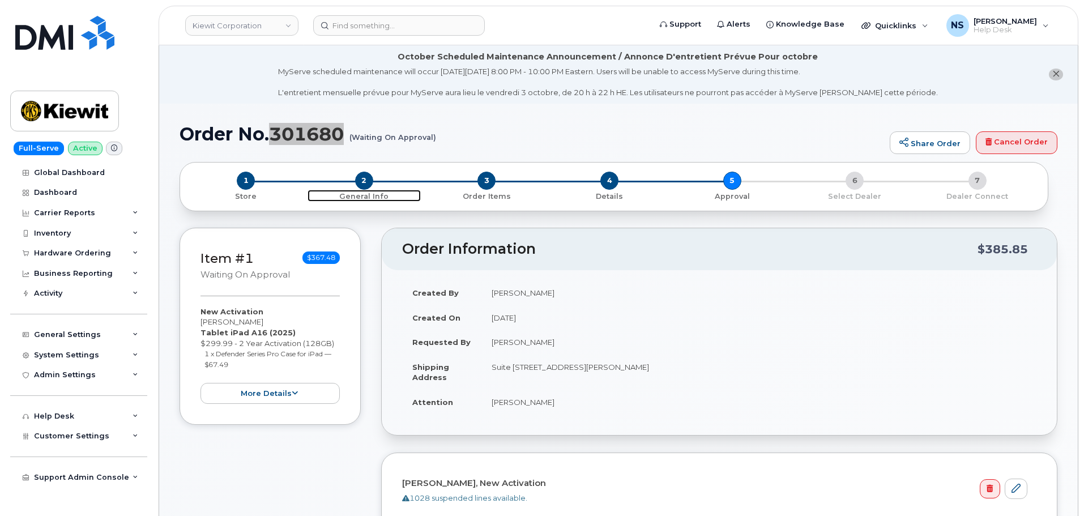
click at [362, 184] on span "2" at bounding box center [364, 181] width 18 height 18
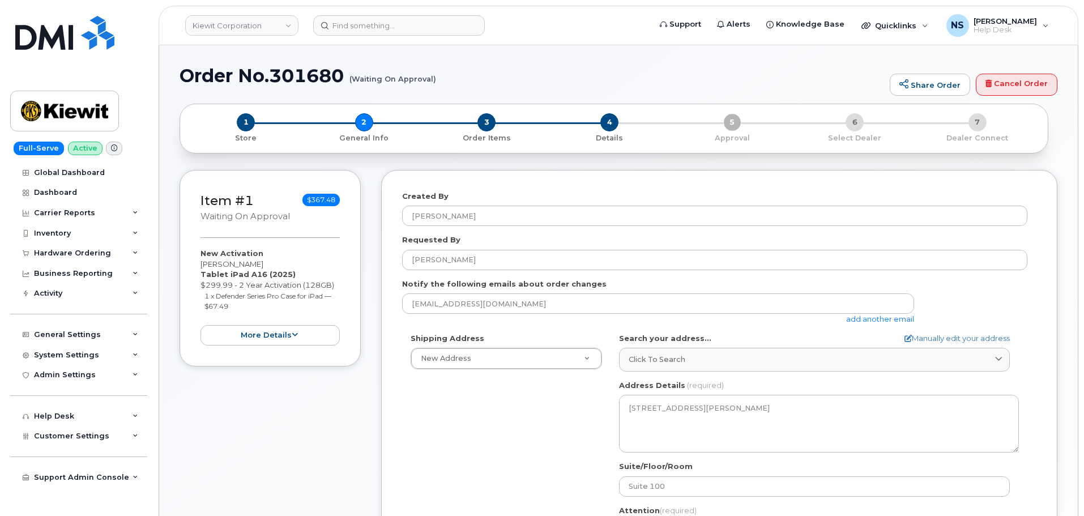
select select
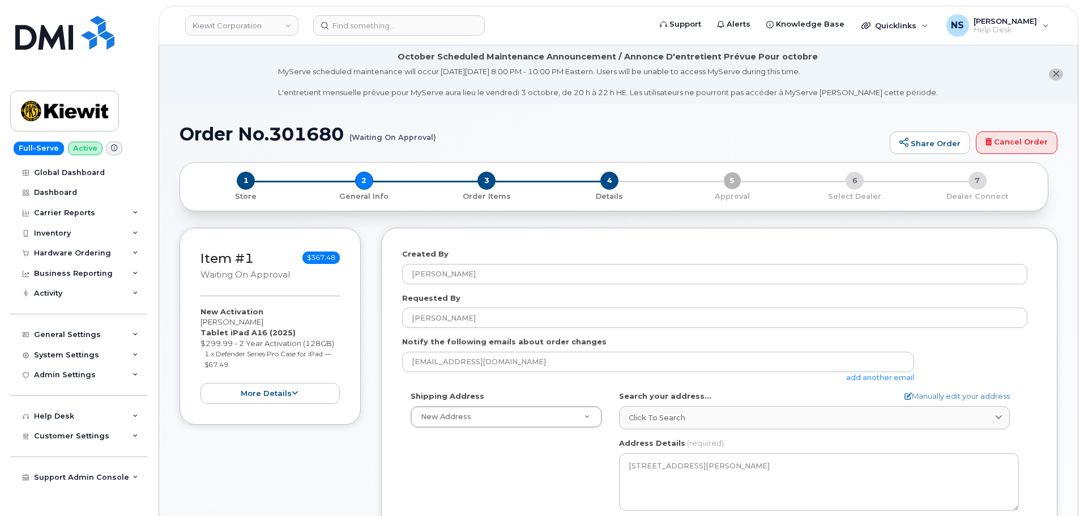
click at [876, 377] on link "add another email" at bounding box center [880, 377] width 68 height 9
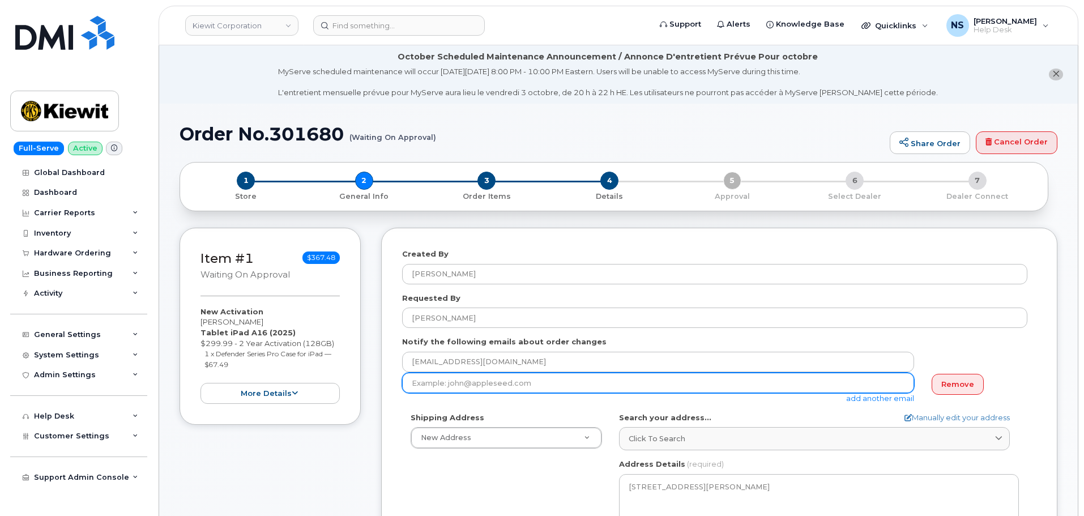
click at [557, 385] on input "email" at bounding box center [658, 383] width 512 height 20
paste input "MICHAEL.DEVILLIER@KIEWIT.COM"
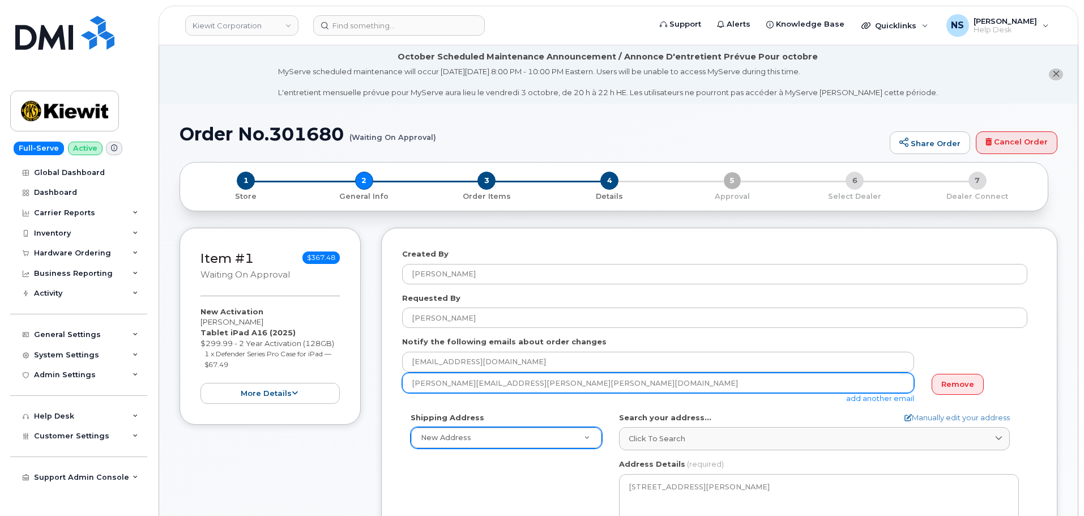
type input "MICHAEL.DEVILLIER@KIEWIT.COM"
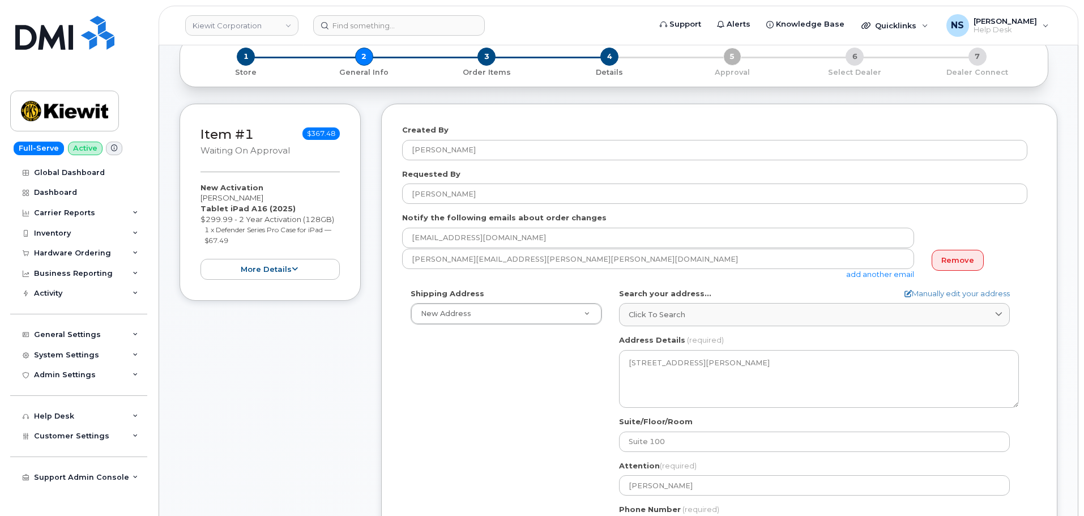
scroll to position [283, 0]
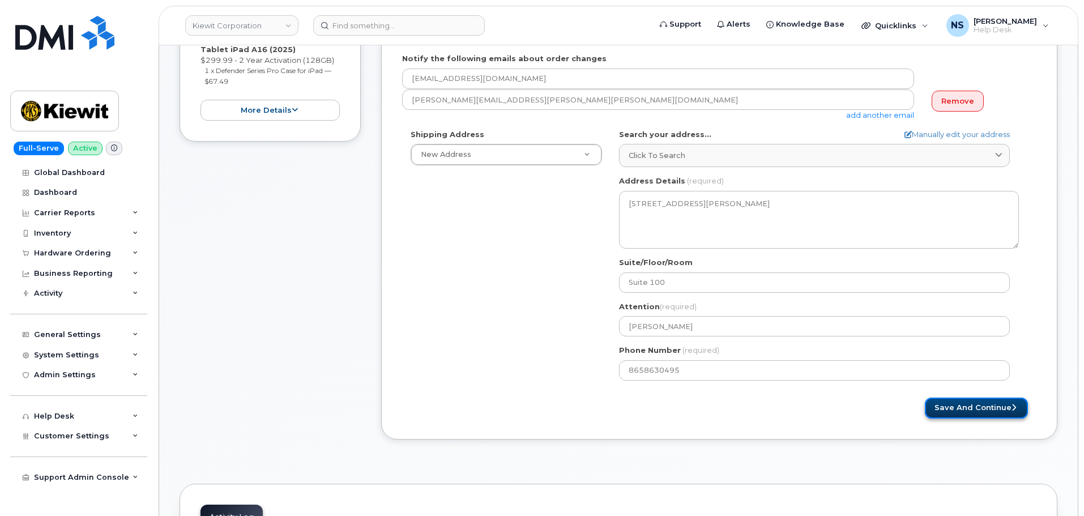
click at [1009, 403] on button "Save and Continue" at bounding box center [976, 408] width 103 height 21
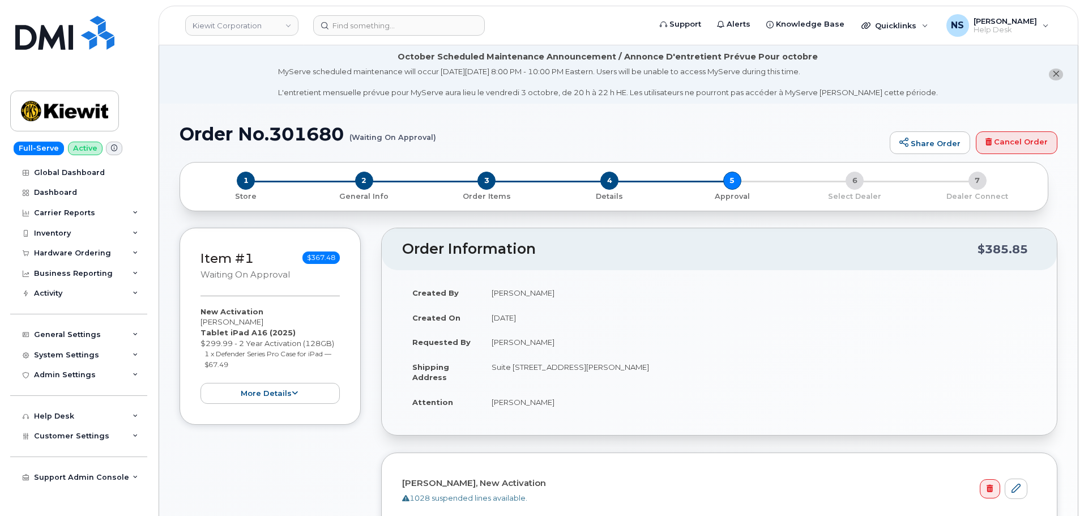
scroll to position [283, 0]
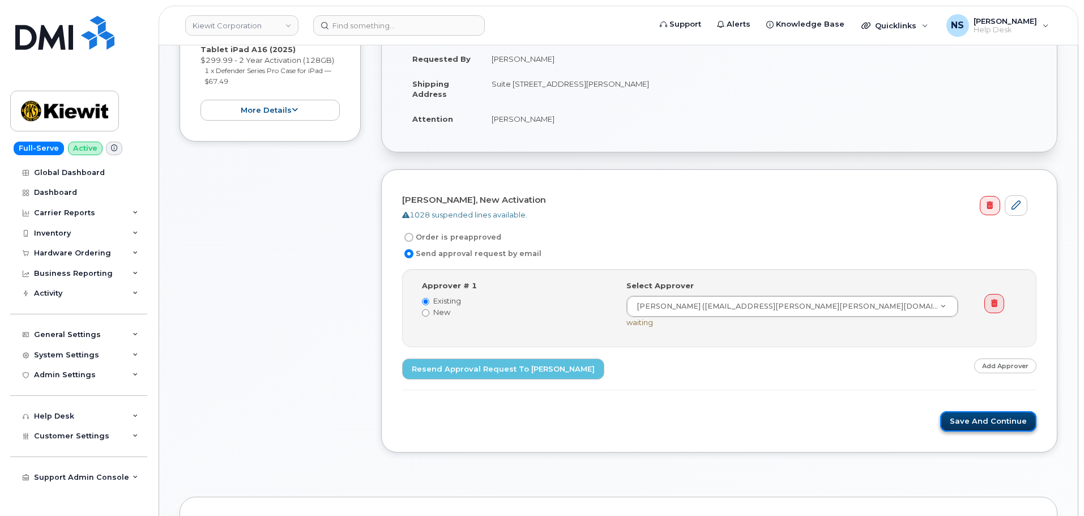
click at [991, 424] on button "Save and Continue" at bounding box center [988, 421] width 96 height 21
